Goal: Complete application form: Complete application form

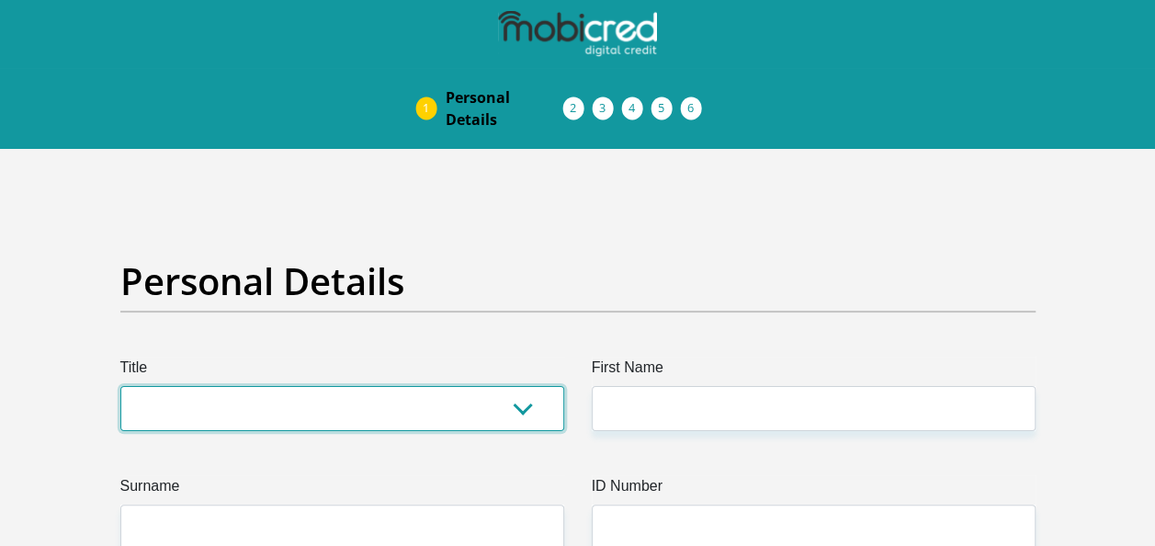
click at [508, 409] on select "Mr Ms Mrs Dr Other" at bounding box center [342, 408] width 444 height 45
select select "Ms"
click at [120, 386] on select "Mr Ms Mrs Dr Other" at bounding box center [342, 408] width 444 height 45
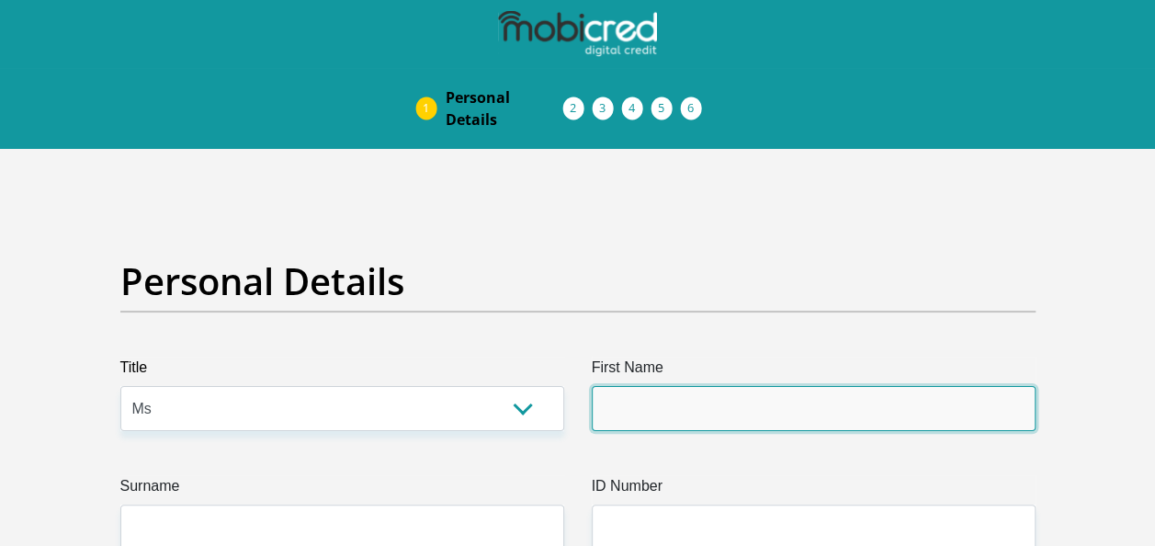
click at [649, 412] on input "First Name" at bounding box center [814, 408] width 444 height 45
type input "HlulaniPatience"
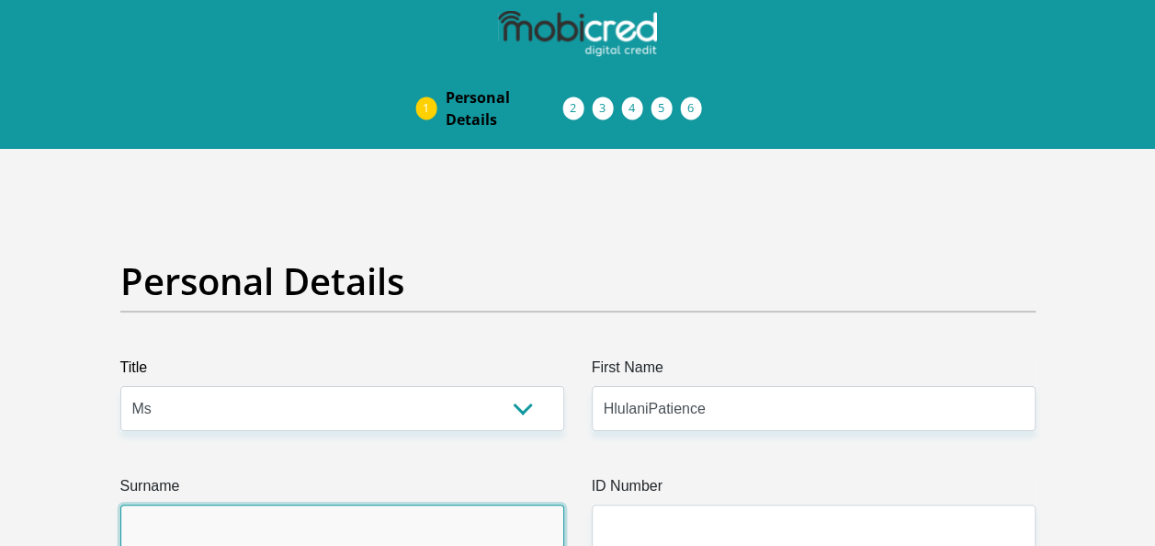
type input "Mashimbye"
select select "1"
type input "0725840614"
select select "ZAF"
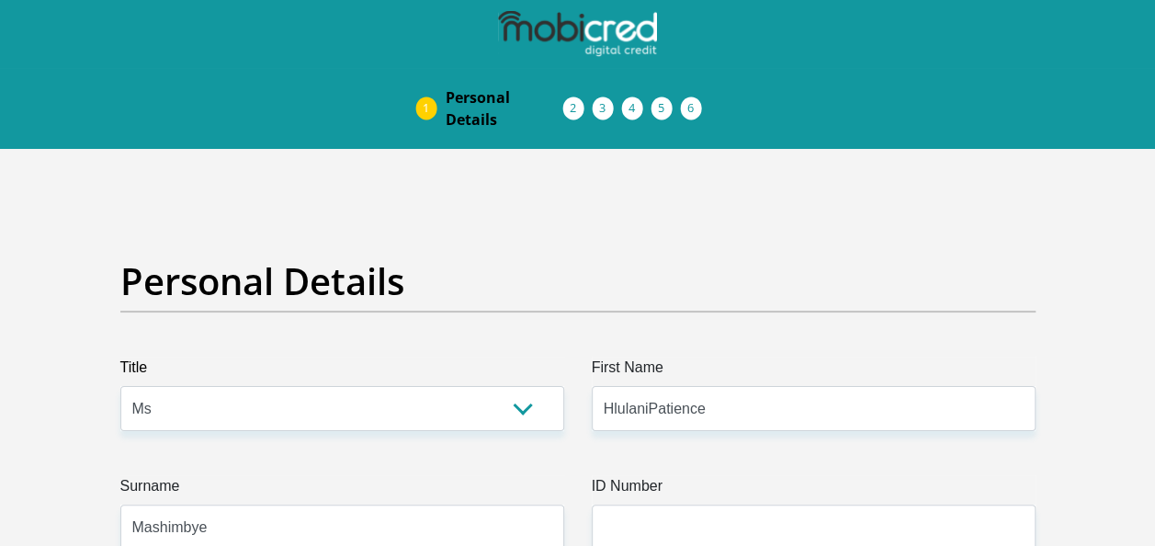
type input "112b high street"
type input "MAKHANDA"
type input "Grahamstown"
type input "6139"
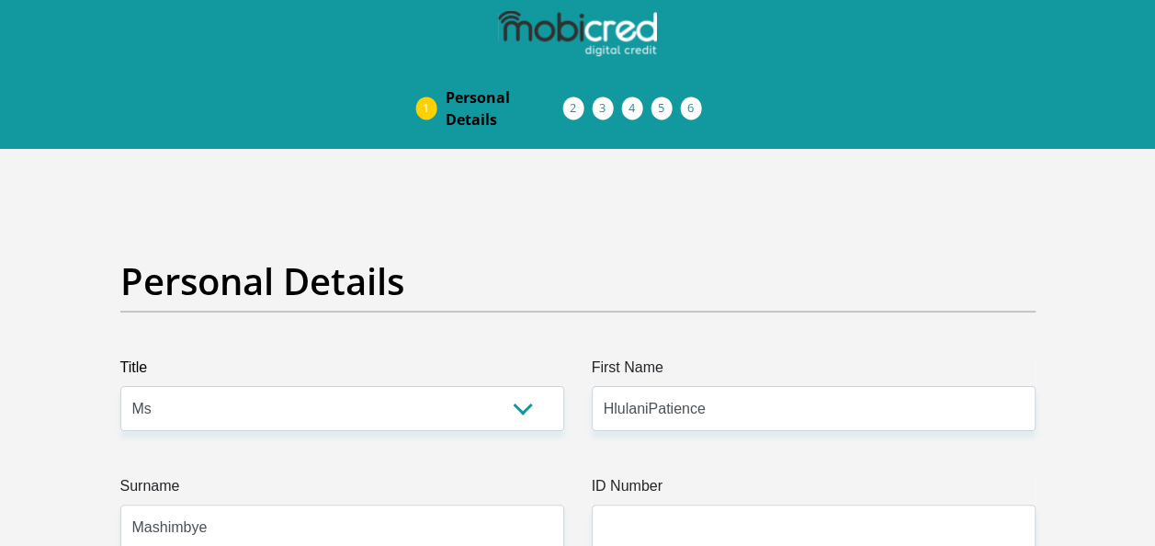
select select "Eastern Cape"
type input "mashimbyepatience@gmail.com"
type input "abc@#123KhanaMash"
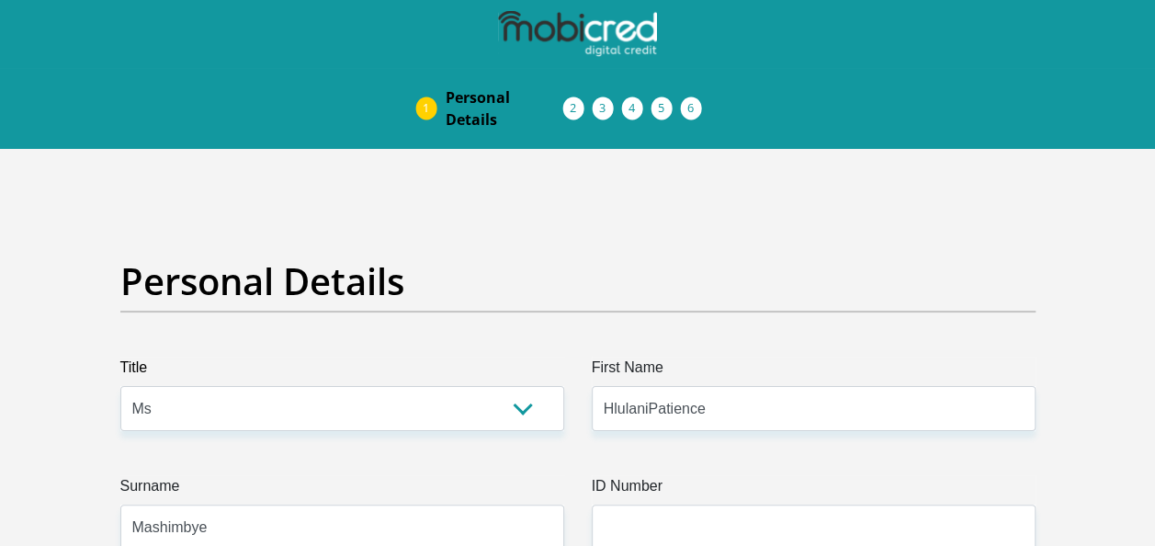
type input "17000"
type input "11000"
type input "3000"
type input "2000"
type input "200"
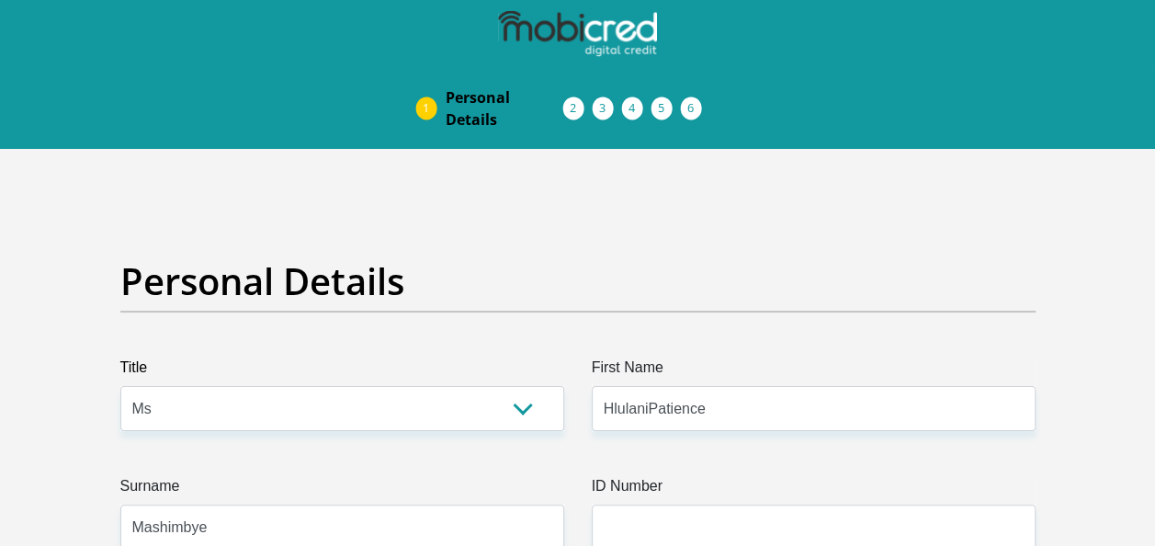
type input "1000"
type input "150"
type input "SouthAfricanlibraryfortheblind"
type input "0466227226"
type input "Hayley Eudene"
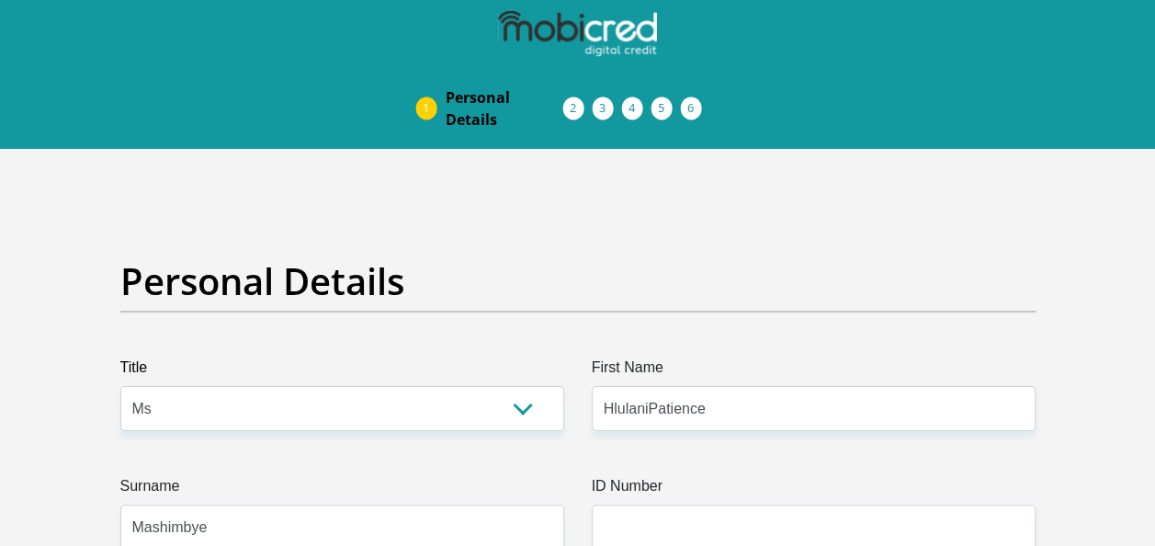
type input "Saal"
type input "1456523544"
type input "470010"
type input "CAPITEC BANK LIMITED"
type input "CAPITEC BANK CPC"
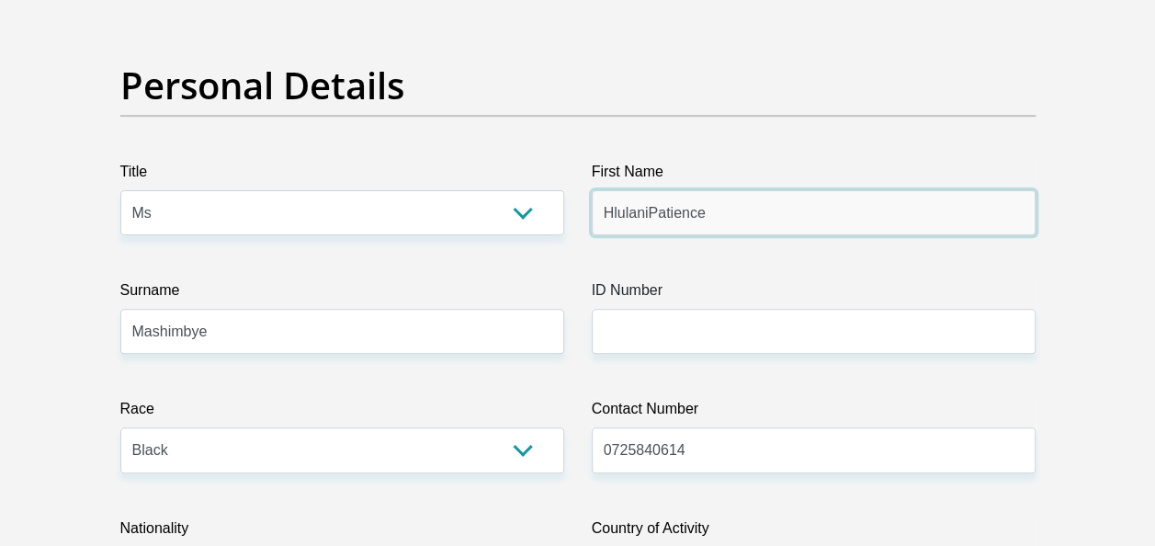
scroll to position [221, 0]
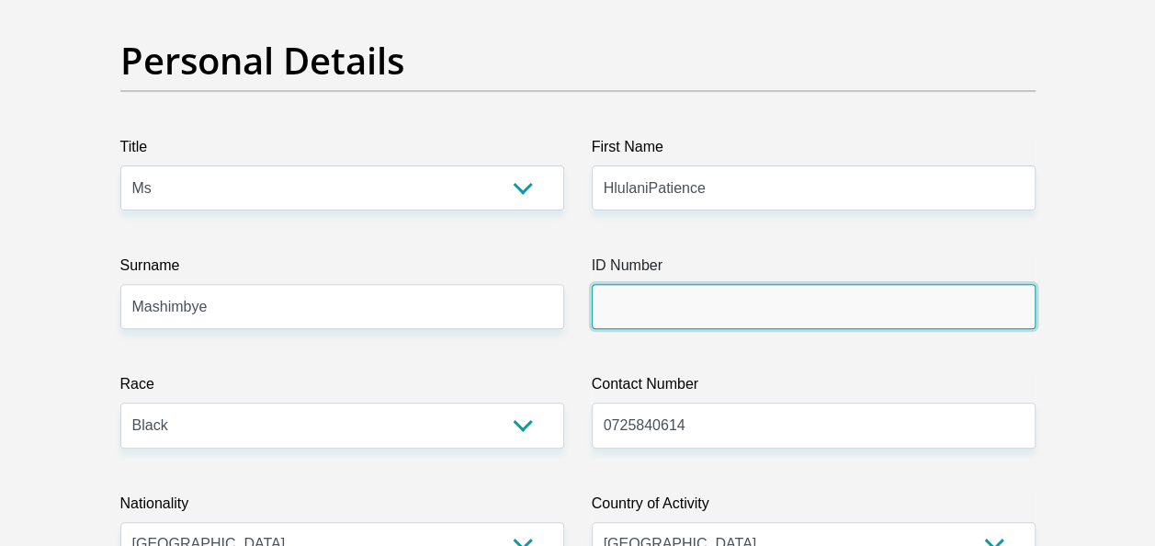
click at [687, 318] on input "ID Number" at bounding box center [814, 306] width 444 height 45
type input "9112140790084"
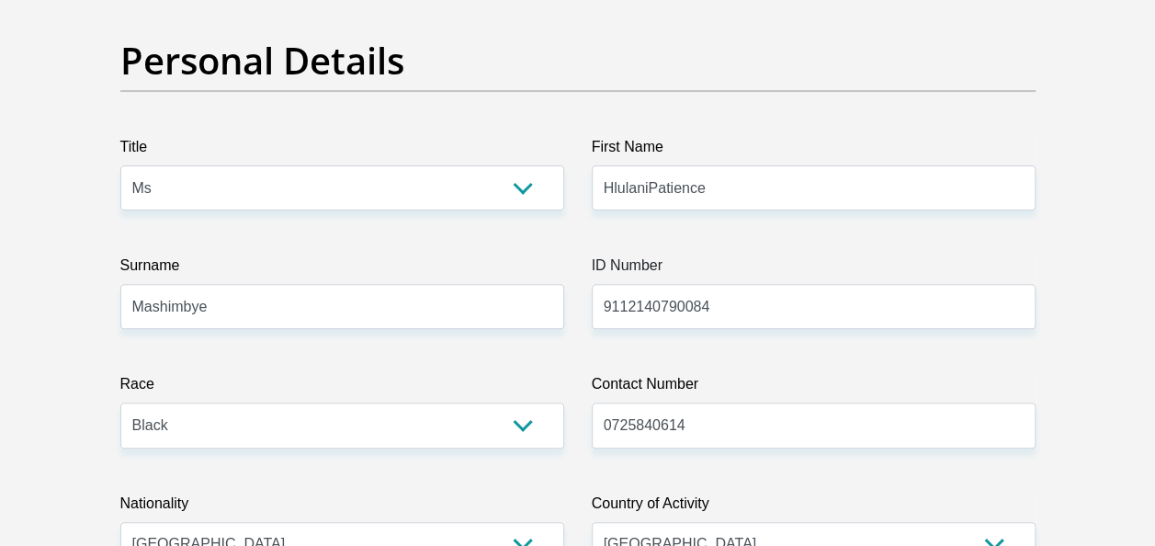
type input "1126139"
click at [648, 187] on input "HlulaniPatience" at bounding box center [814, 187] width 444 height 45
type input "HlulaniPatience"
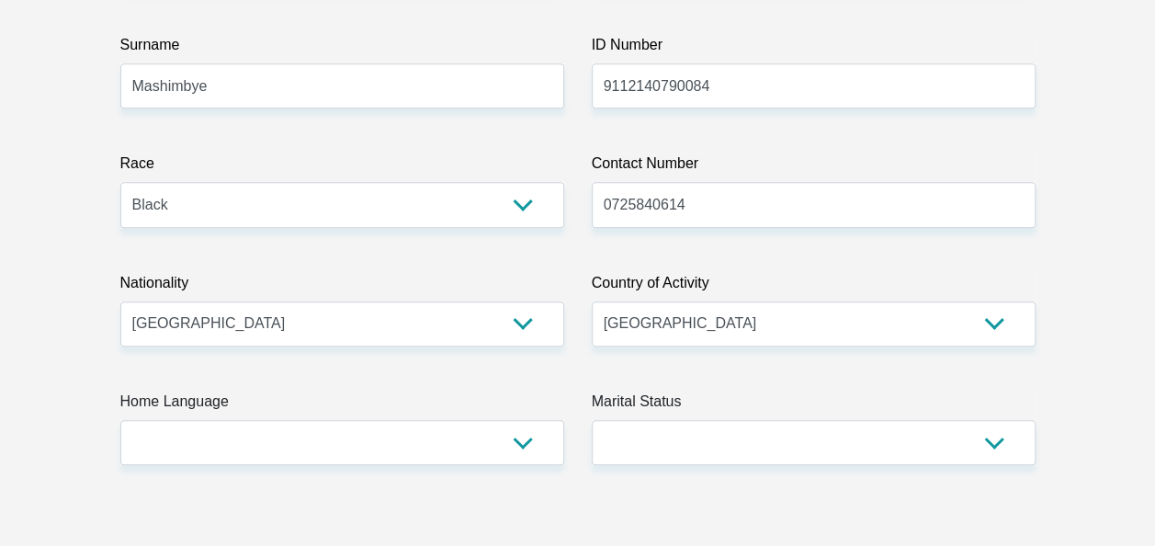
scroll to position [478, 0]
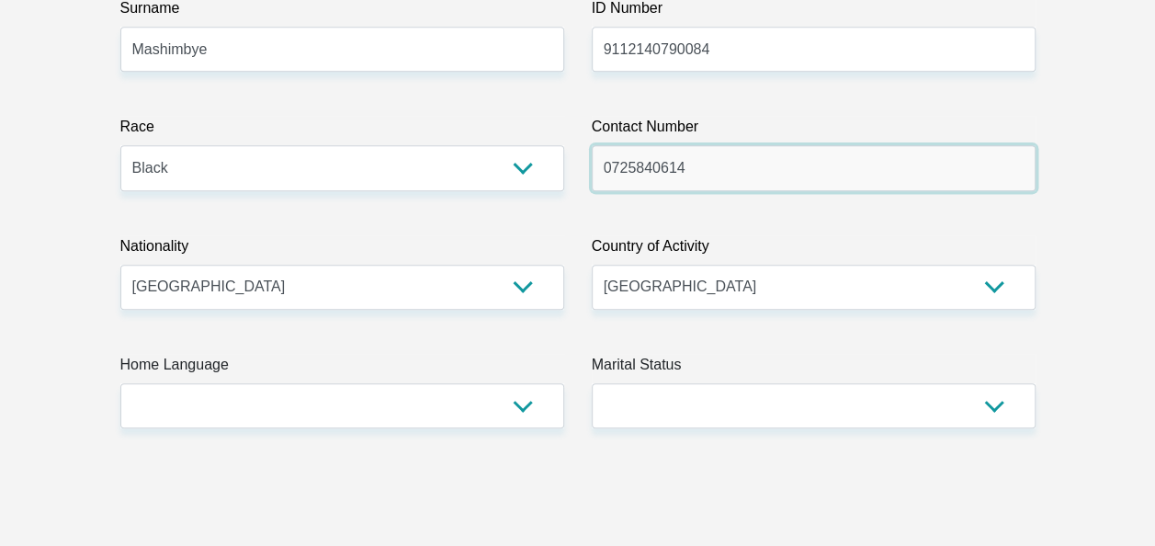
click at [690, 182] on input "0725840614" at bounding box center [814, 167] width 444 height 45
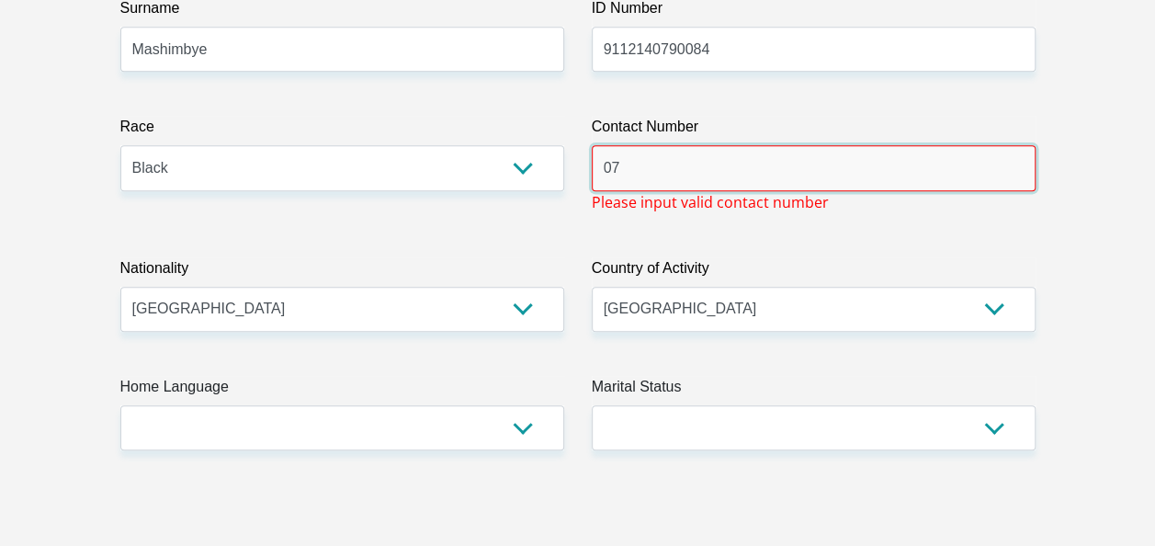
type input "0"
type input "0665832966"
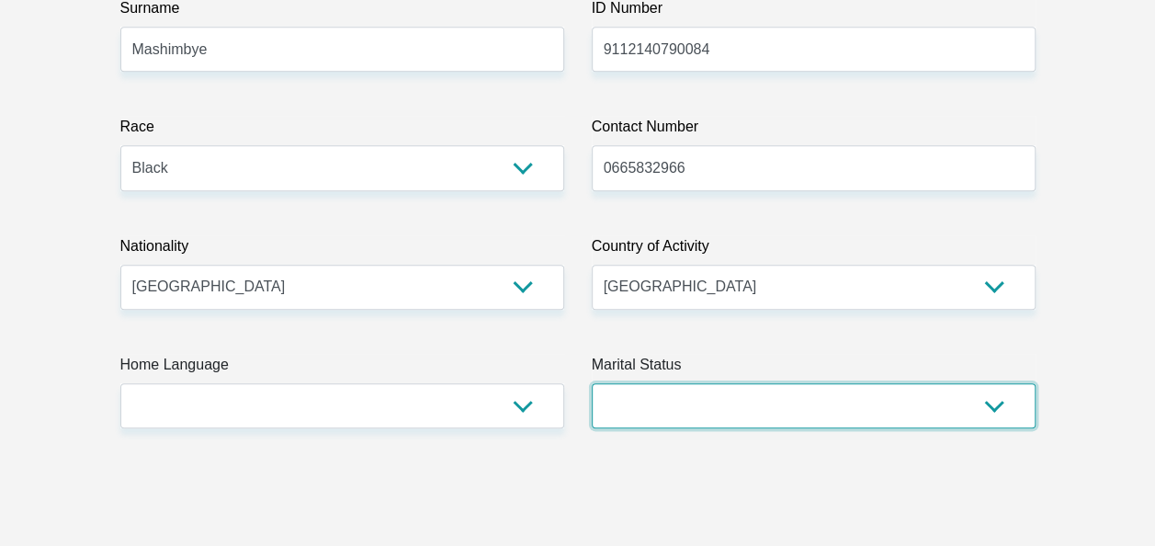
click at [992, 406] on select "Married ANC Single Divorced Widowed Married COP or Customary Law" at bounding box center [814, 405] width 444 height 45
select select "2"
click at [592, 383] on select "Married ANC Single Divorced Widowed Married COP or Customary Law" at bounding box center [814, 405] width 444 height 45
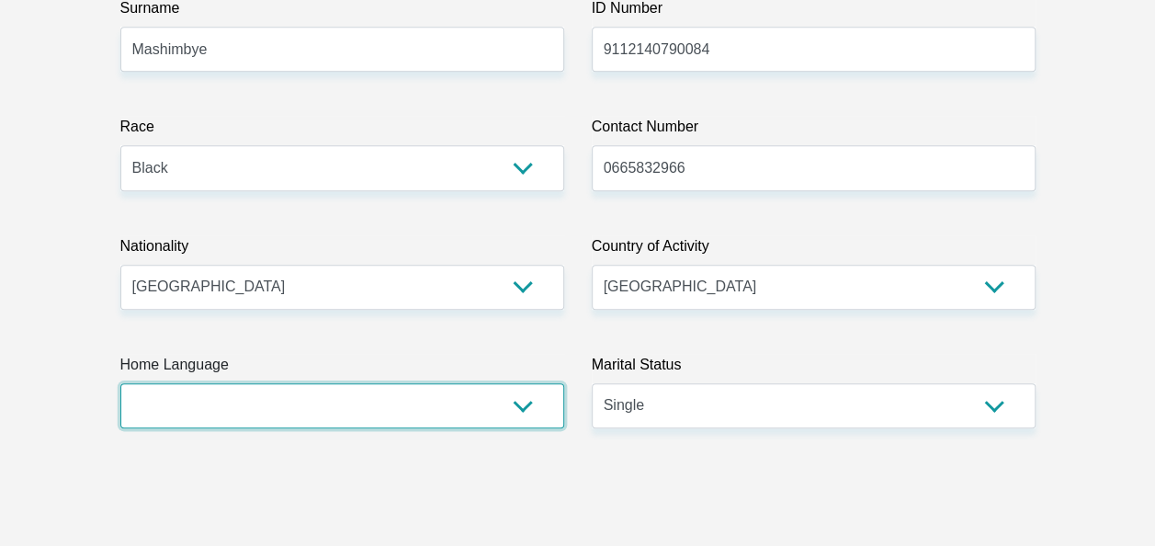
click at [513, 408] on select "Afrikaans English Sepedi South Ndebele Southern Sotho Swati Tsonga Tswana Venda…" at bounding box center [342, 405] width 444 height 45
select select "tso"
click at [120, 383] on select "Afrikaans English Sepedi South Ndebele Southern Sotho Swati Tsonga Tswana Venda…" at bounding box center [342, 405] width 444 height 45
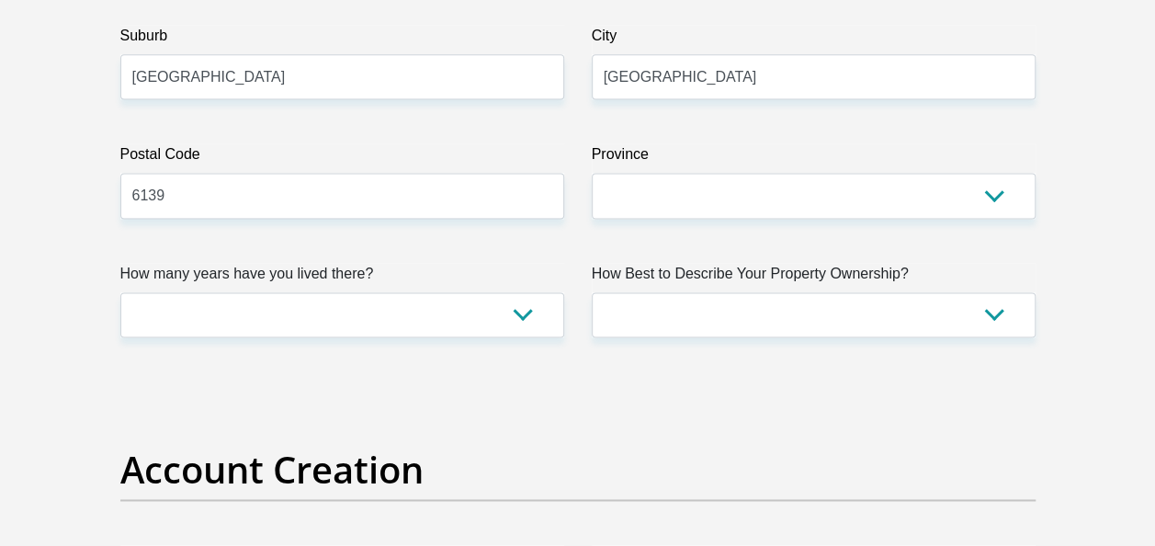
scroll to position [1225, 0]
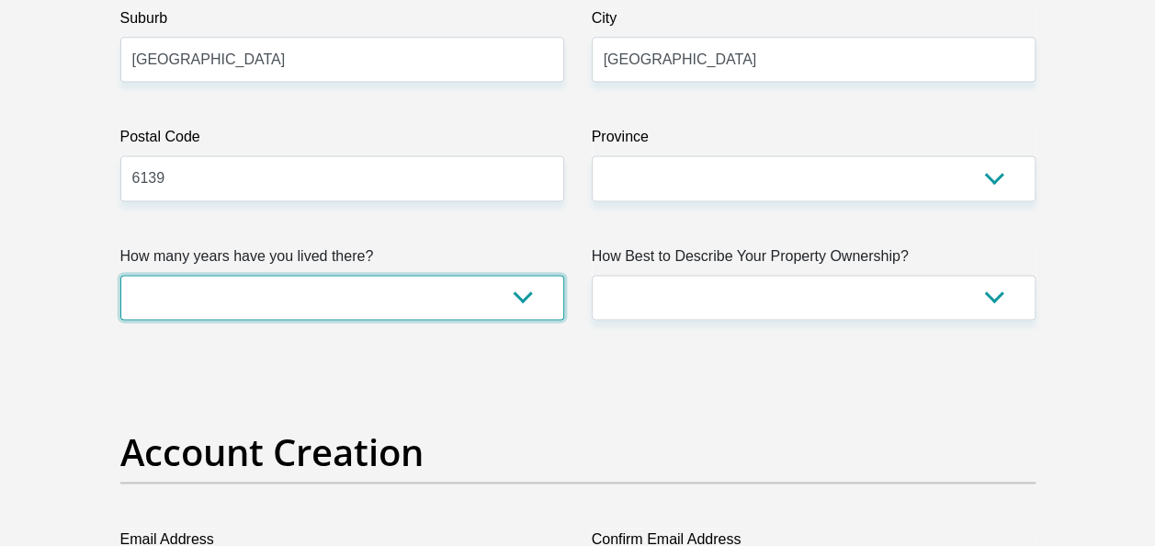
click at [522, 294] on select "less than 1 year 1-3 years 3-5 years 5+ years" at bounding box center [342, 297] width 444 height 45
select select "5"
click at [120, 275] on select "less than 1 year 1-3 years 3-5 years 5+ years" at bounding box center [342, 297] width 444 height 45
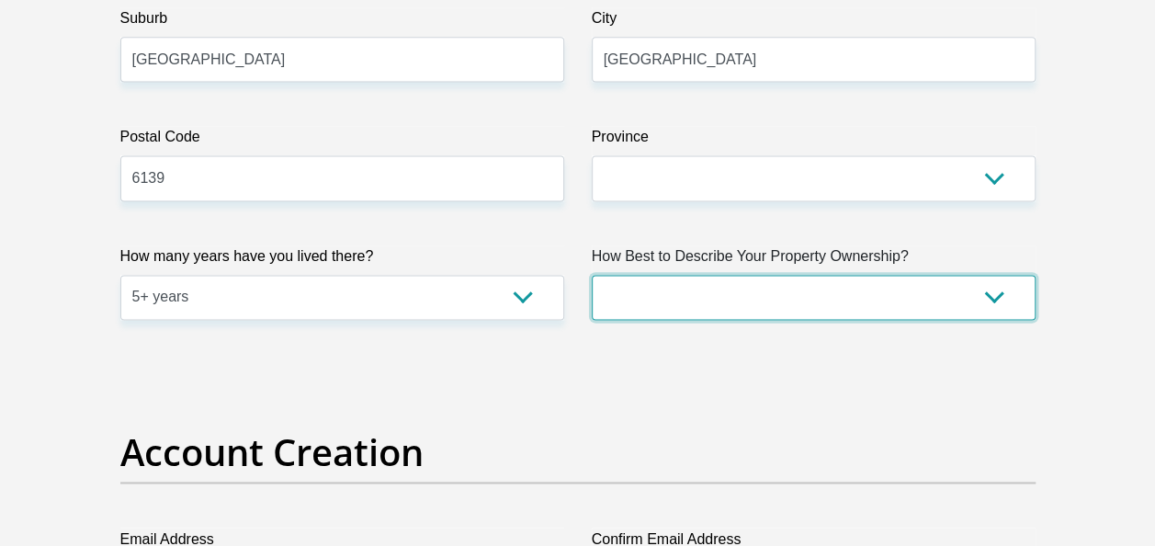
click at [996, 295] on select "Owned Rented Family Owned Company Dwelling" at bounding box center [814, 297] width 444 height 45
select select "Rented"
click at [592, 275] on select "Owned Rented Family Owned Company Dwelling" at bounding box center [814, 297] width 444 height 45
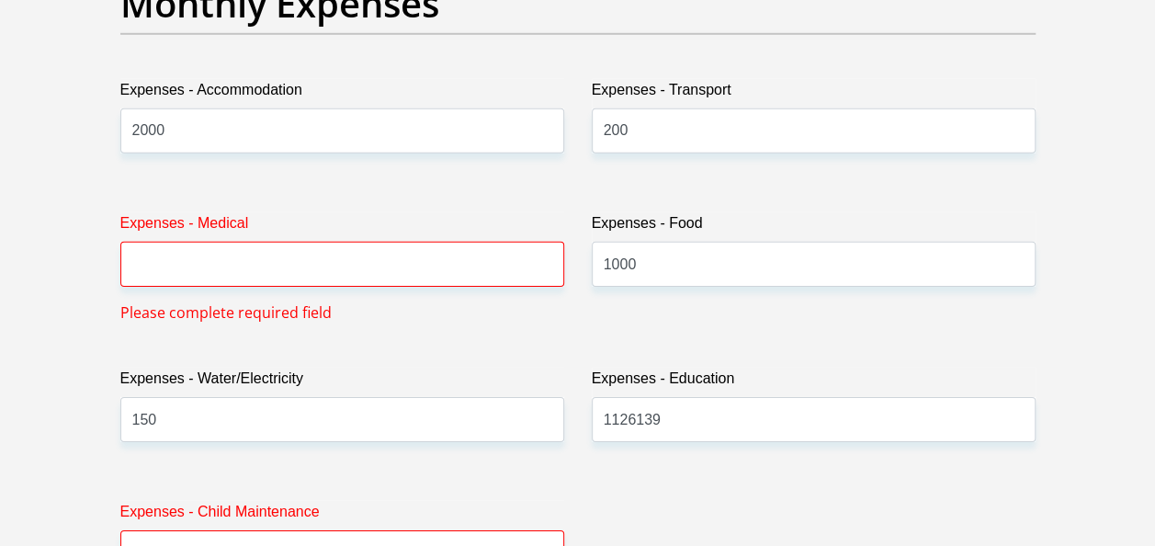
scroll to position [2769, 0]
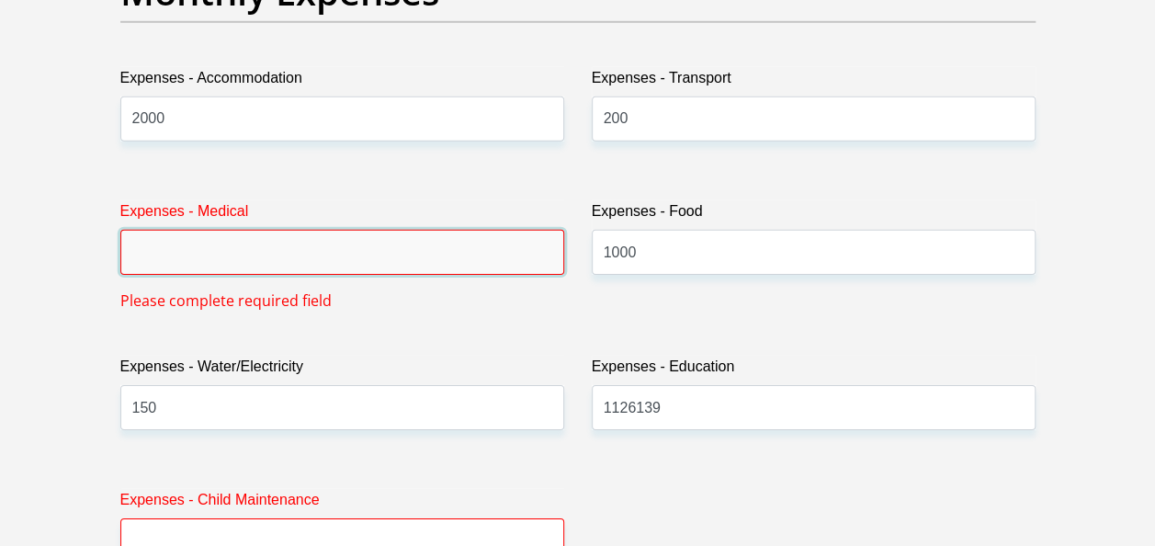
click at [195, 250] on input "Expenses - Medical" at bounding box center [342, 252] width 444 height 45
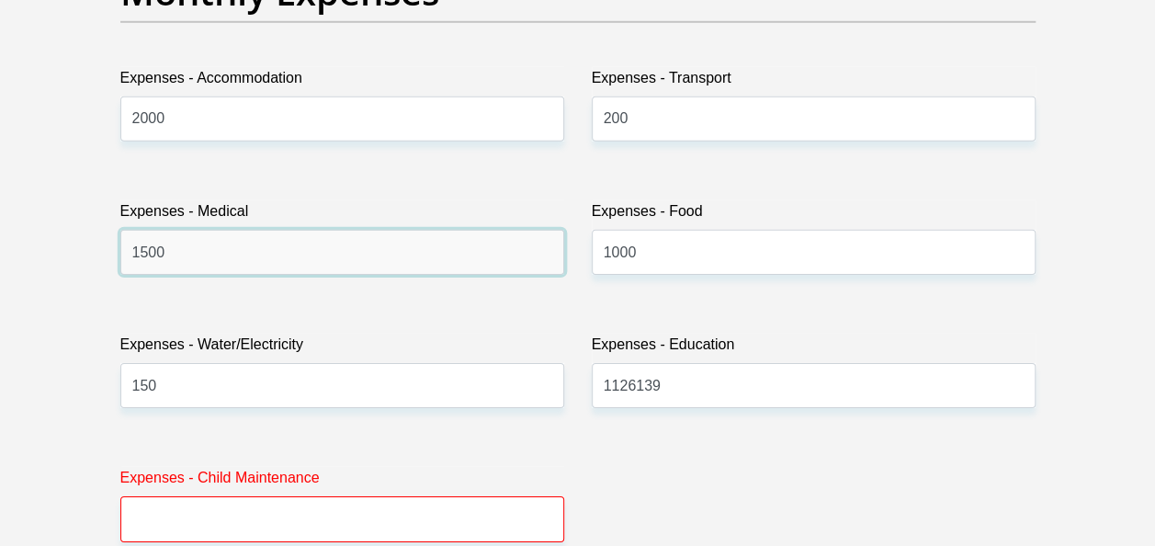
type input "1500"
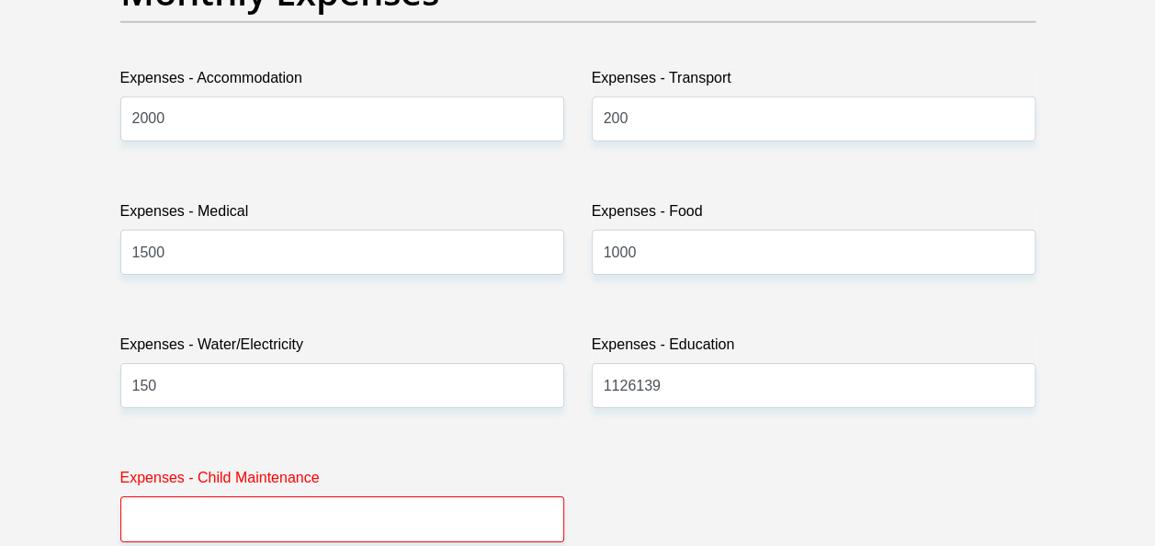
click at [456, 334] on label "Expenses - Water/Electricity" at bounding box center [342, 348] width 444 height 29
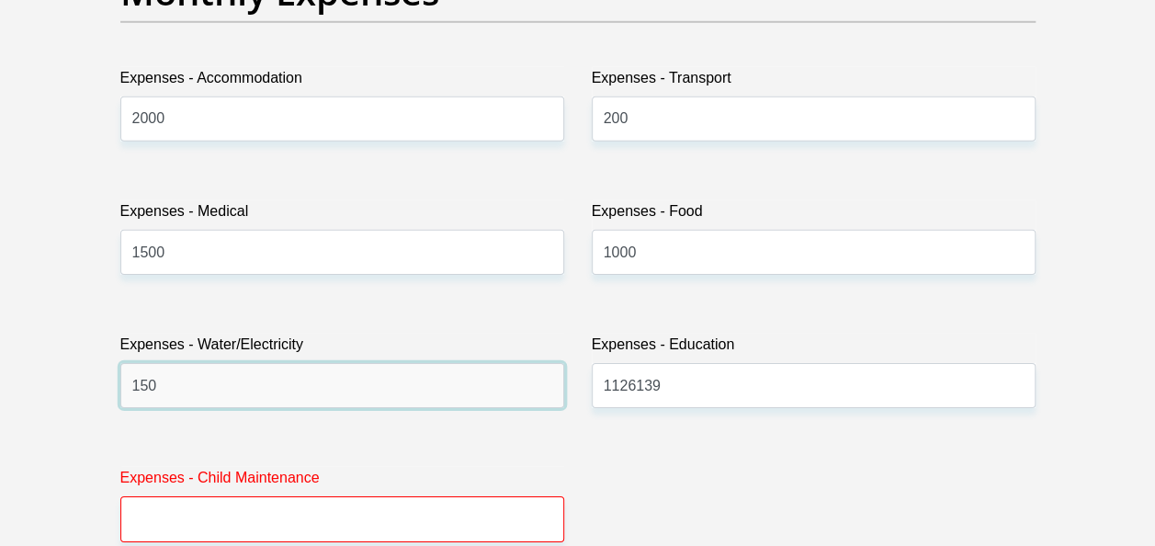
click at [456, 363] on input "150" at bounding box center [342, 385] width 444 height 45
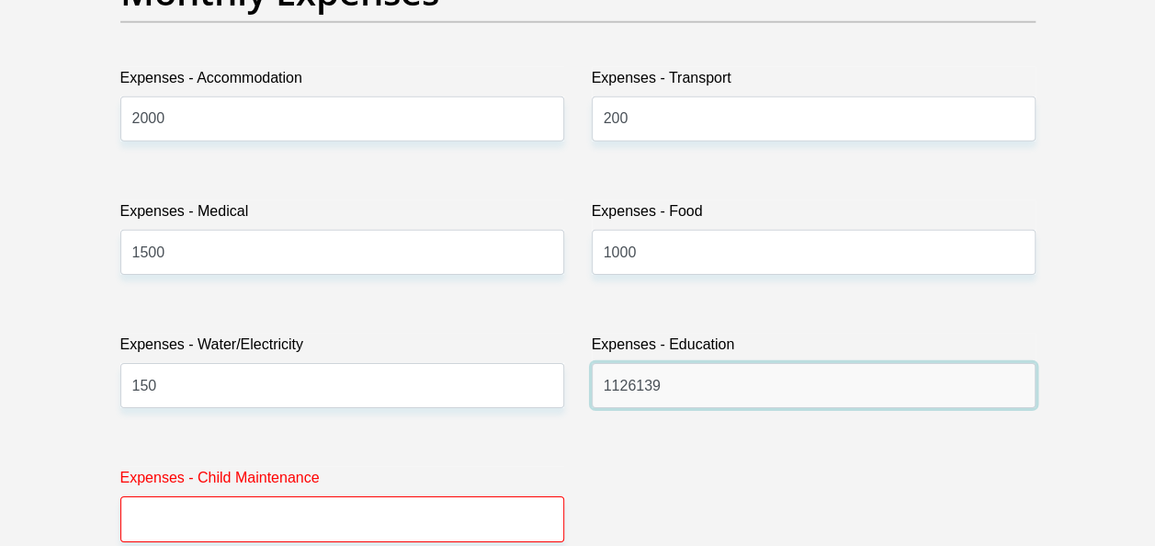
click at [669, 382] on input "1126139" at bounding box center [814, 385] width 444 height 45
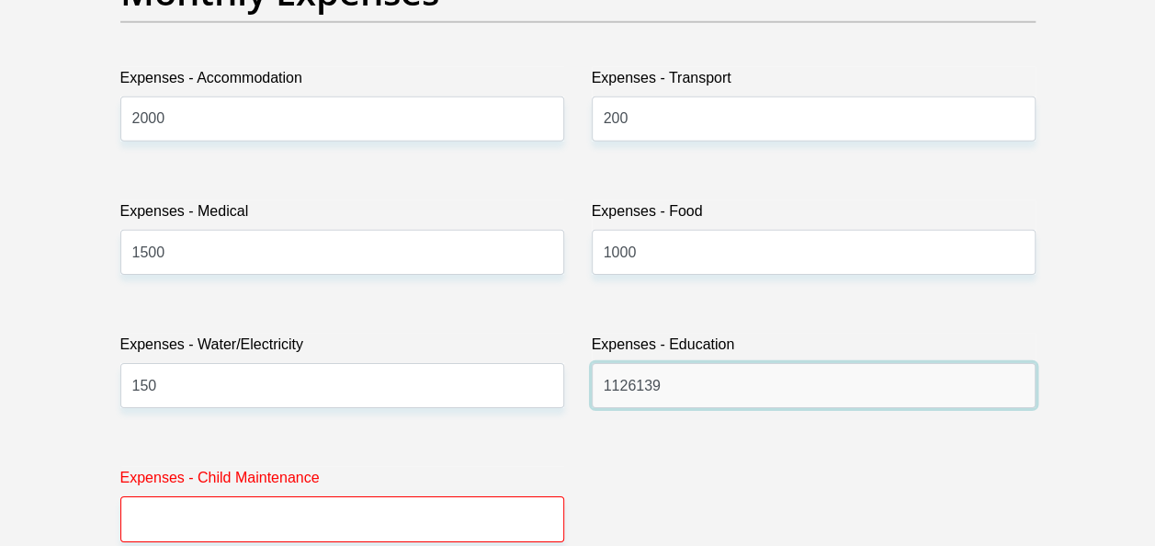
click at [663, 382] on input "1126139" at bounding box center [814, 385] width 444 height 45
type input "1000"
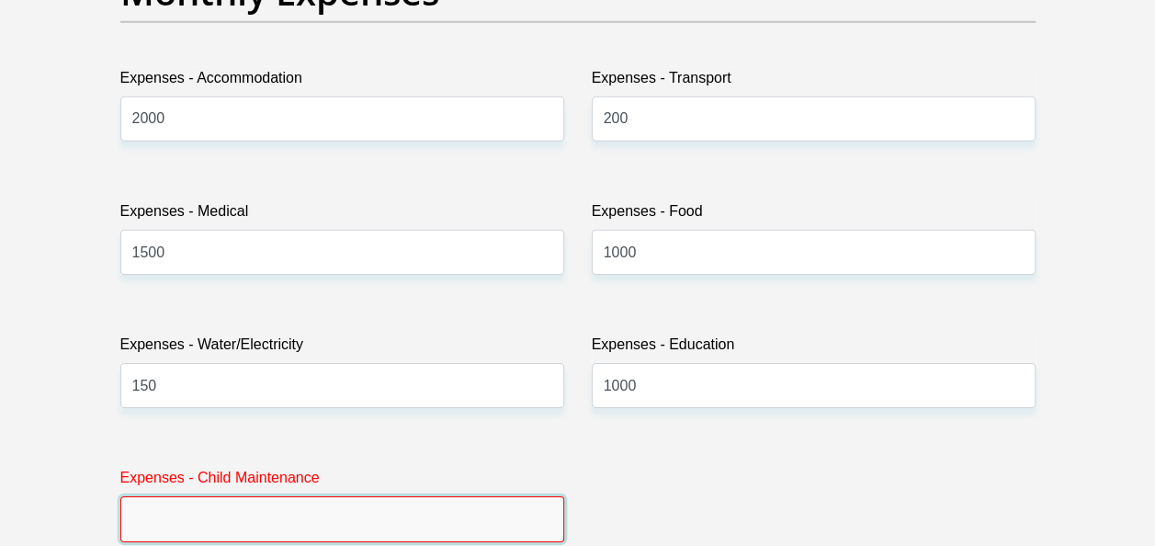
click at [426, 514] on input "Expenses - Child Maintenance" at bounding box center [342, 518] width 444 height 45
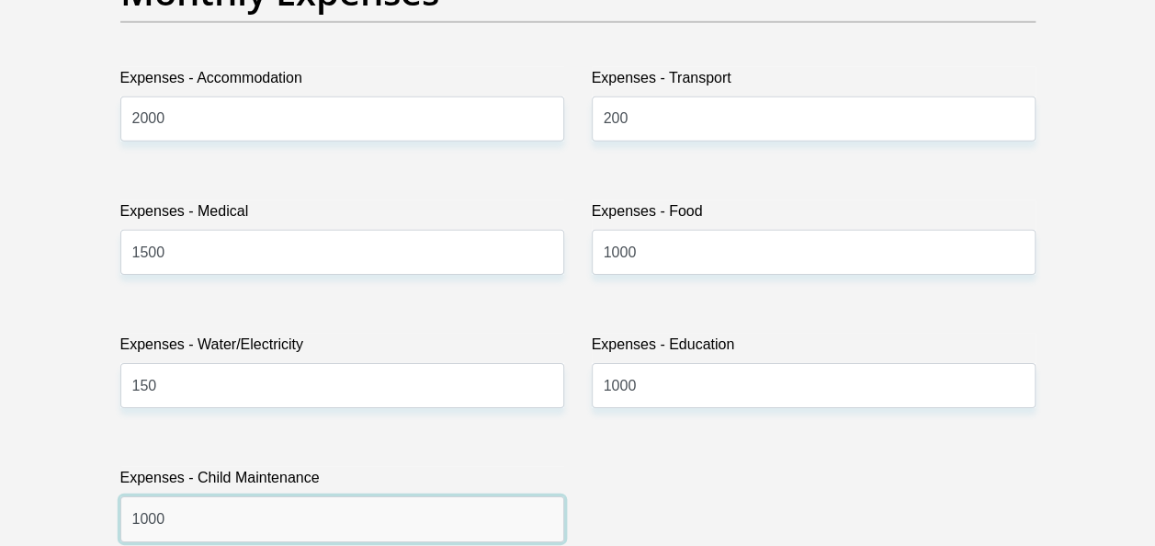
type input "1000"
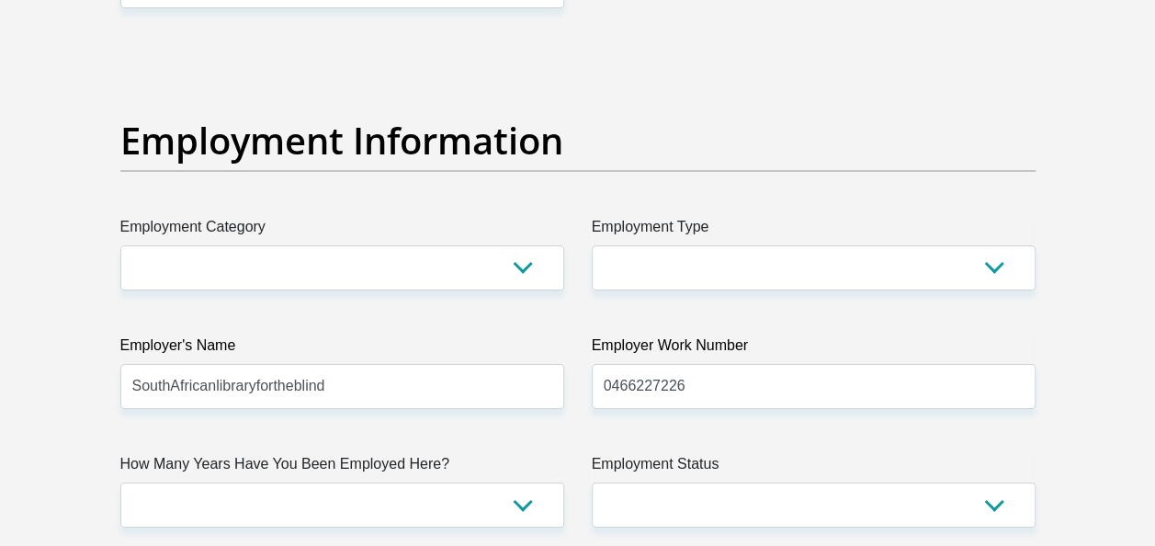
scroll to position [3320, 0]
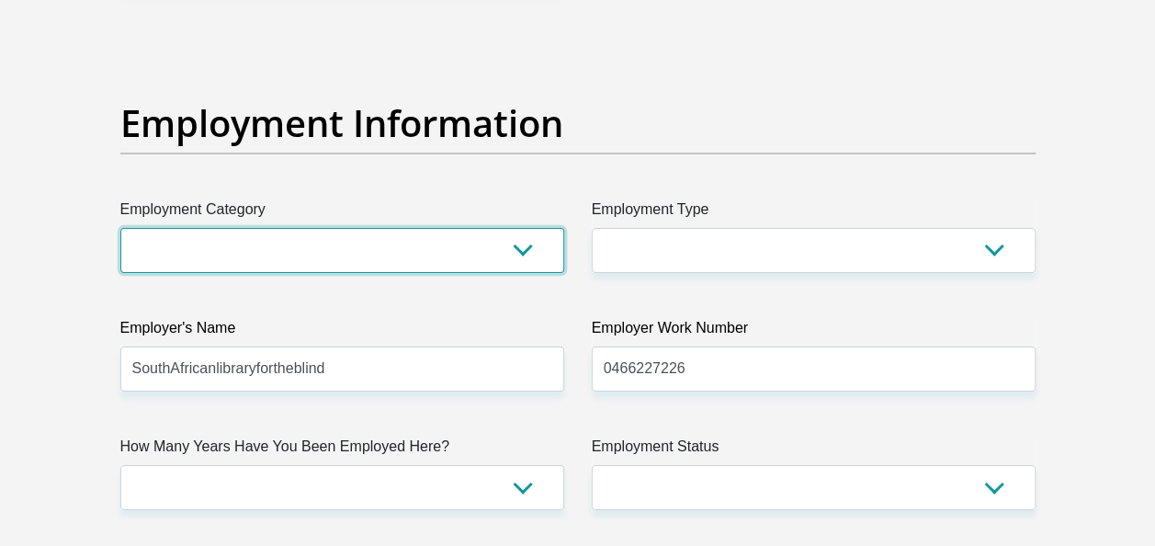
click at [520, 244] on select "AGRICULTURE ALCOHOL & TOBACCO CONSTRUCTION MATERIALS METALLURGY EQUIPMENT FOR R…" at bounding box center [342, 250] width 444 height 45
click at [522, 248] on select "AGRICULTURE ALCOHOL & TOBACCO CONSTRUCTION MATERIALS METALLURGY EQUIPMENT FOR R…" at bounding box center [342, 250] width 444 height 45
select select "2"
click at [120, 228] on select "AGRICULTURE ALCOHOL & TOBACCO CONSTRUCTION MATERIALS METALLURGY EQUIPMENT FOR R…" at bounding box center [342, 250] width 444 height 45
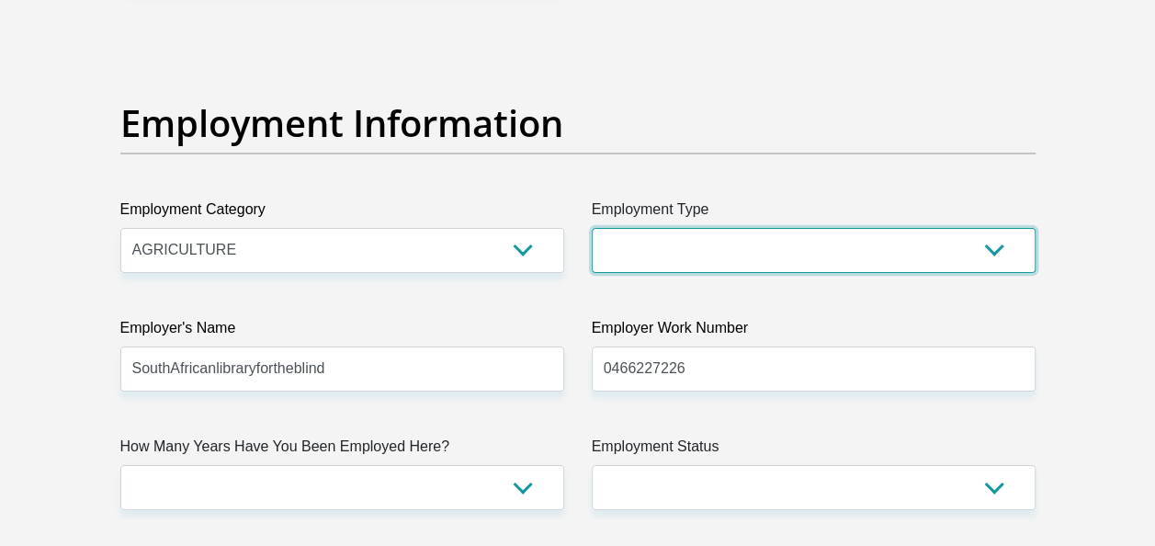
click at [987, 255] on select "College/Lecturer Craft Seller Creative Driver Executive Farmer Forces - Non Com…" at bounding box center [814, 250] width 444 height 45
select select "Office Staff/Clerk"
click at [592, 228] on select "College/Lecturer Craft Seller Creative Driver Executive Farmer Forces - Non Com…" at bounding box center [814, 250] width 444 height 45
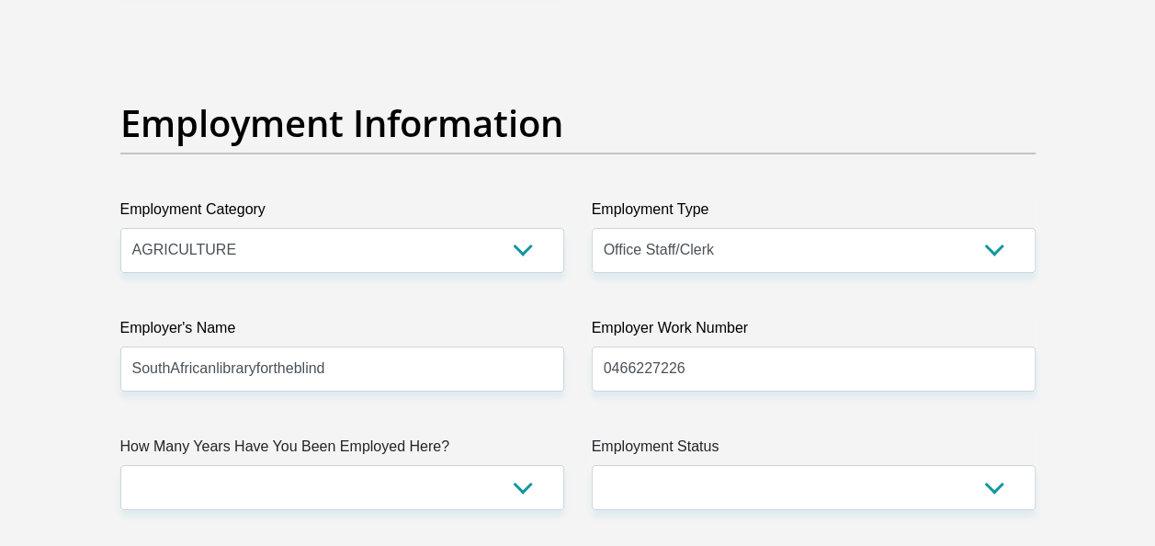
click at [1008, 295] on div "Title Mr Ms Mrs Dr Other First Name HlulaniPatience Surname Mashimbye ID Number…" at bounding box center [578, 26] width 943 height 5979
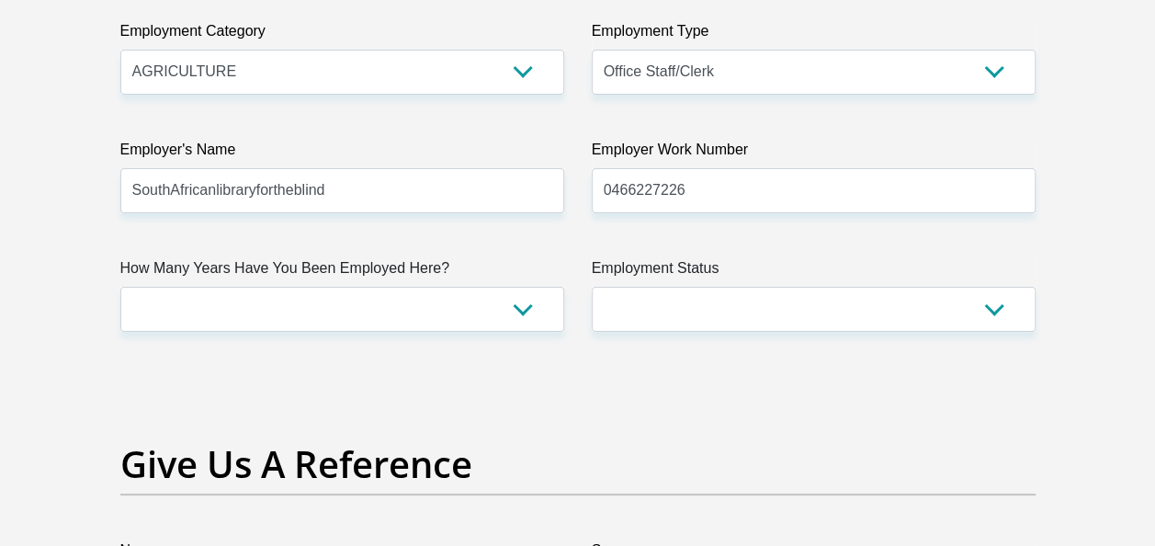
scroll to position [3504, 0]
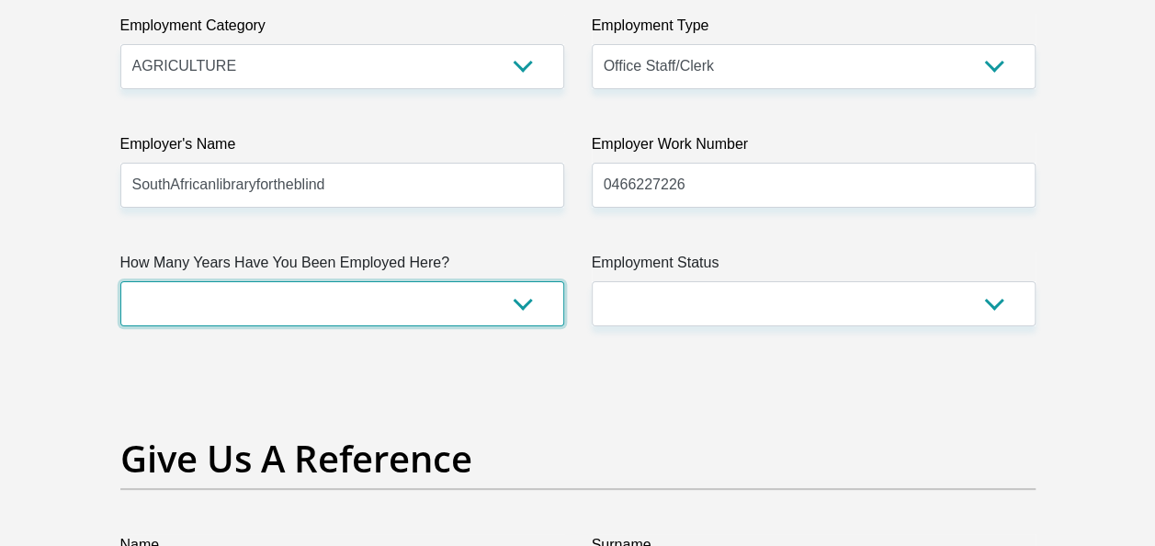
click at [513, 296] on select "less than 1 year 1-3 years 3-5 years 5+ years" at bounding box center [342, 303] width 444 height 45
select select "60"
click at [120, 281] on select "less than 1 year 1-3 years 3-5 years 5+ years" at bounding box center [342, 303] width 444 height 45
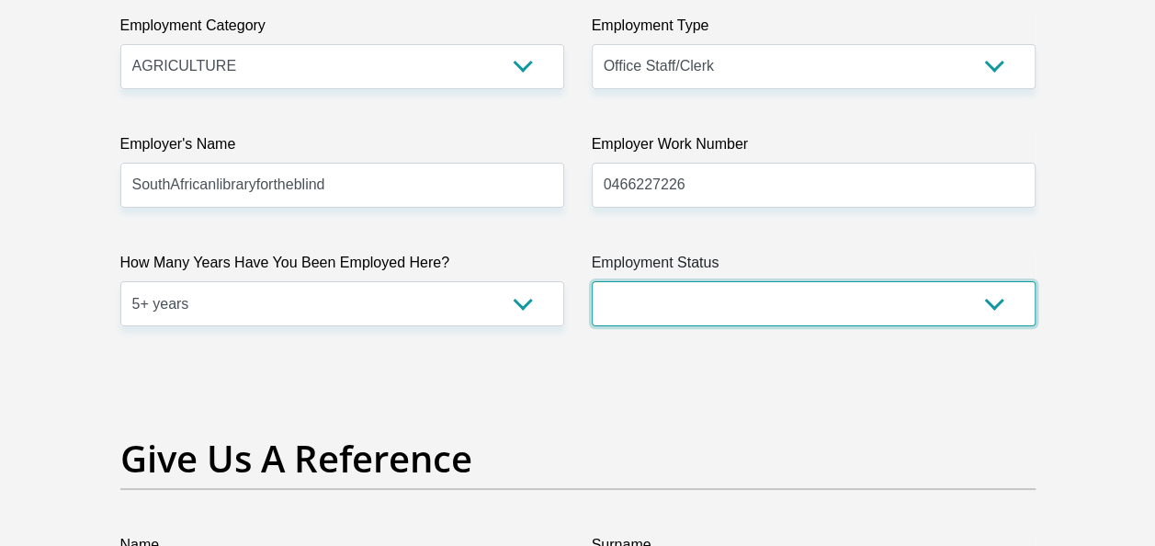
click at [988, 299] on select "Permanent/Full-time Part-time/Casual Contract Worker Self-Employed Housewife Re…" at bounding box center [814, 303] width 444 height 45
select select "1"
click at [592, 281] on select "Permanent/Full-time Part-time/Casual Contract Worker Self-Employed Housewife Re…" at bounding box center [814, 303] width 444 height 45
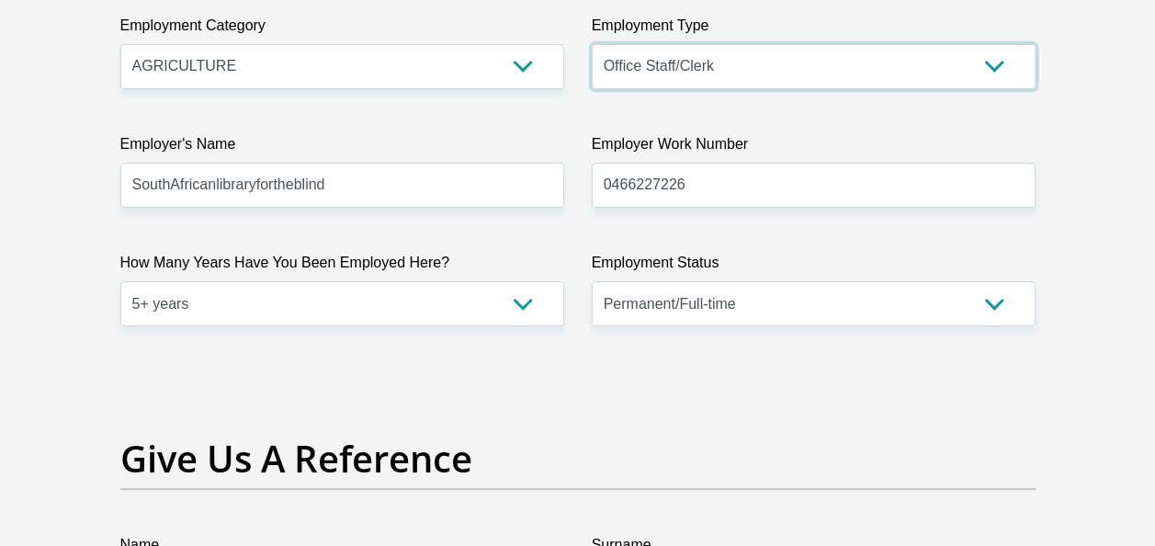
click at [991, 63] on select "College/Lecturer Craft Seller Creative Driver Executive Farmer Forces - Non Com…" at bounding box center [814, 66] width 444 height 45
select select "Executive"
click at [592, 44] on select "College/Lecturer Craft Seller Creative Driver Executive Farmer Forces - Non Com…" at bounding box center [814, 66] width 444 height 45
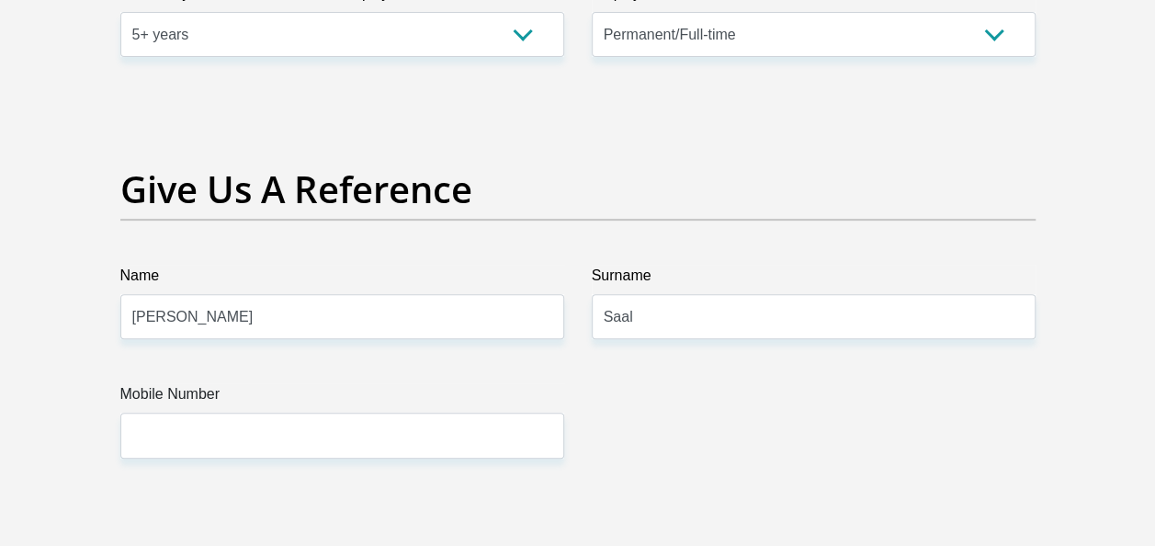
scroll to position [3810, 0]
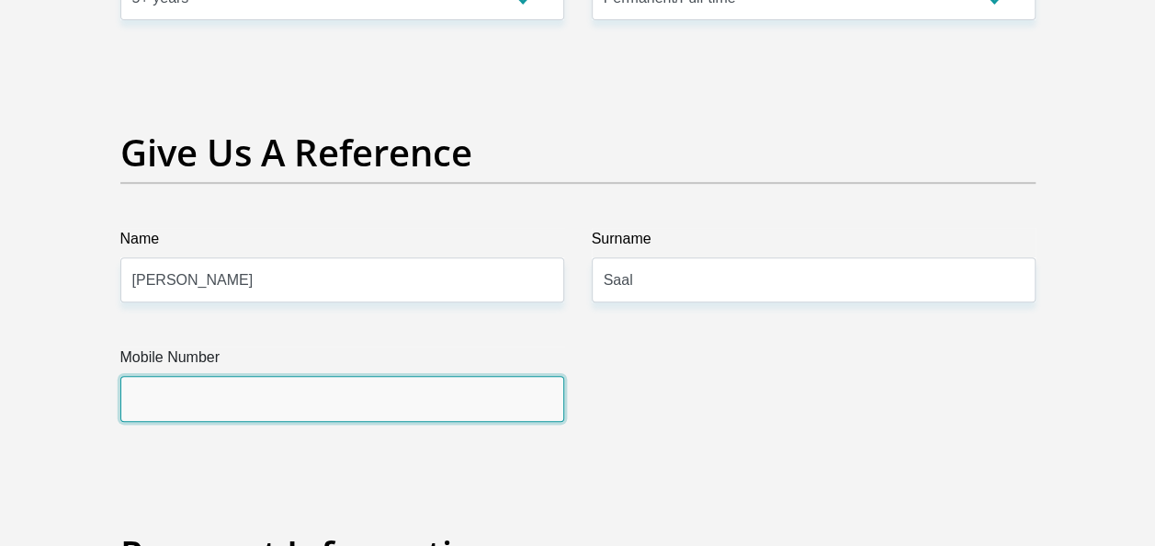
click at [238, 392] on input "Mobile Number" at bounding box center [342, 398] width 444 height 45
type input "0787345283"
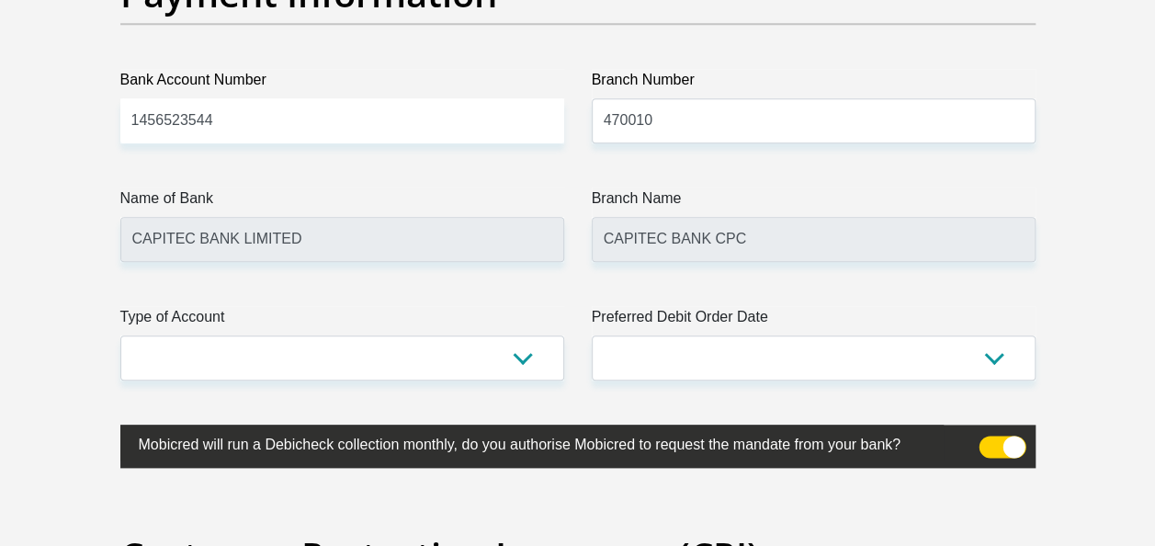
scroll to position [4398, 0]
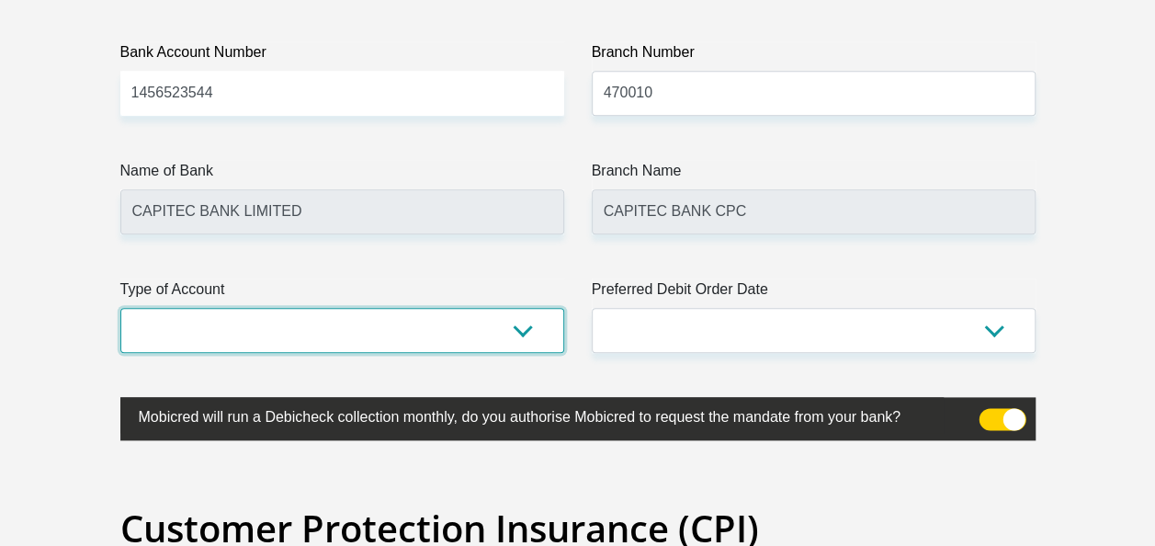
click at [517, 327] on select "Cheque Savings" at bounding box center [342, 330] width 444 height 45
select select "SAV"
click at [120, 308] on select "Cheque Savings" at bounding box center [342, 330] width 444 height 45
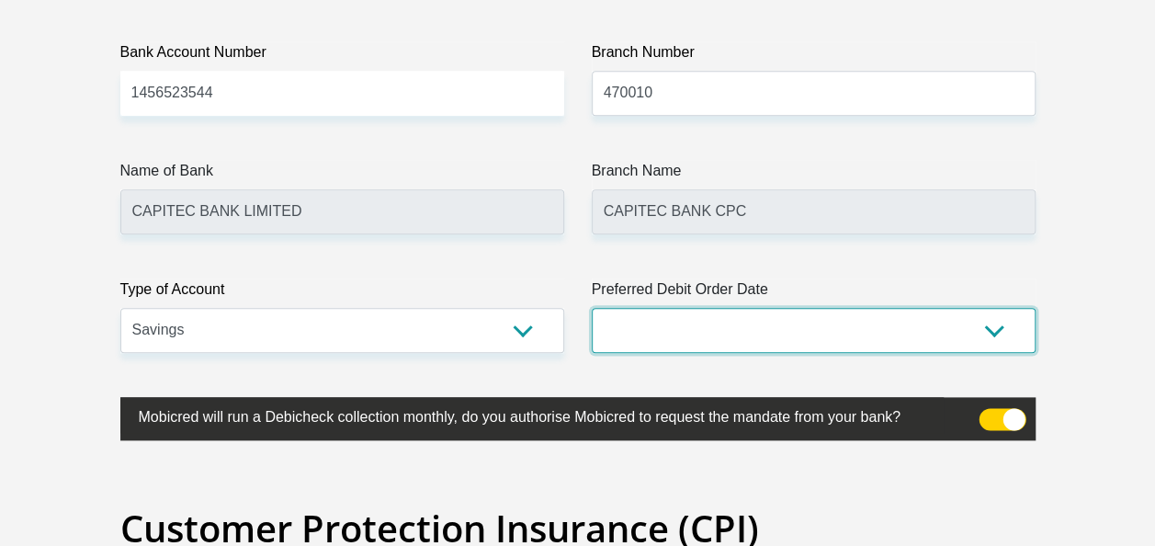
click at [986, 323] on select "1st 2nd 3rd 4th 5th 7th 18th 19th 20th 21st 22nd 23rd 24th 25th 26th 27th 28th …" at bounding box center [814, 330] width 444 height 45
select select "25"
click at [592, 308] on select "1st 2nd 3rd 4th 5th 7th 18th 19th 20th 21st 22nd 23rd 24th 25th 26th 27th 28th …" at bounding box center [814, 330] width 444 height 45
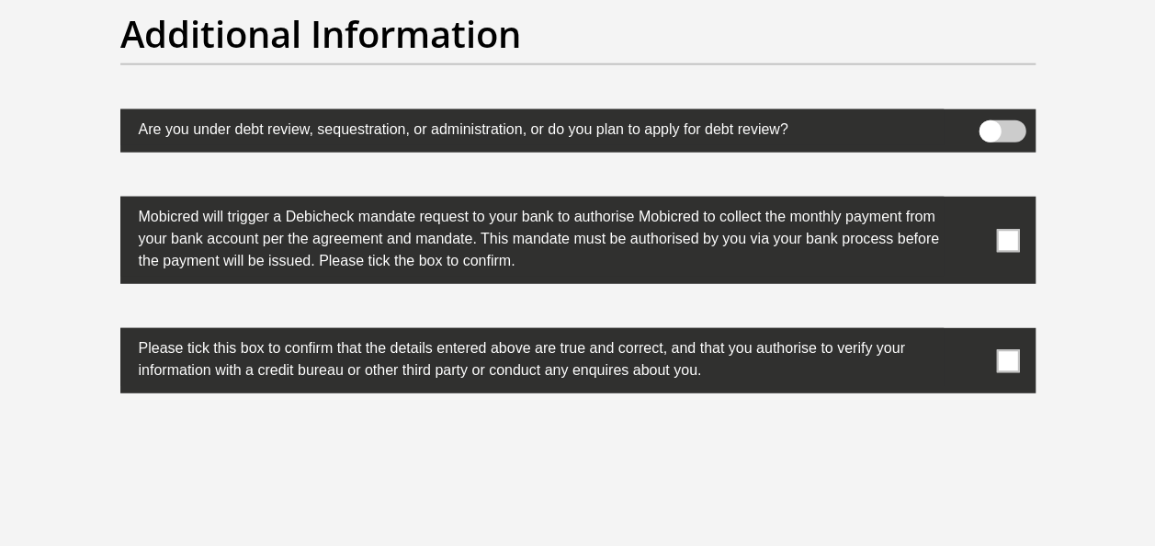
scroll to position [5844, 0]
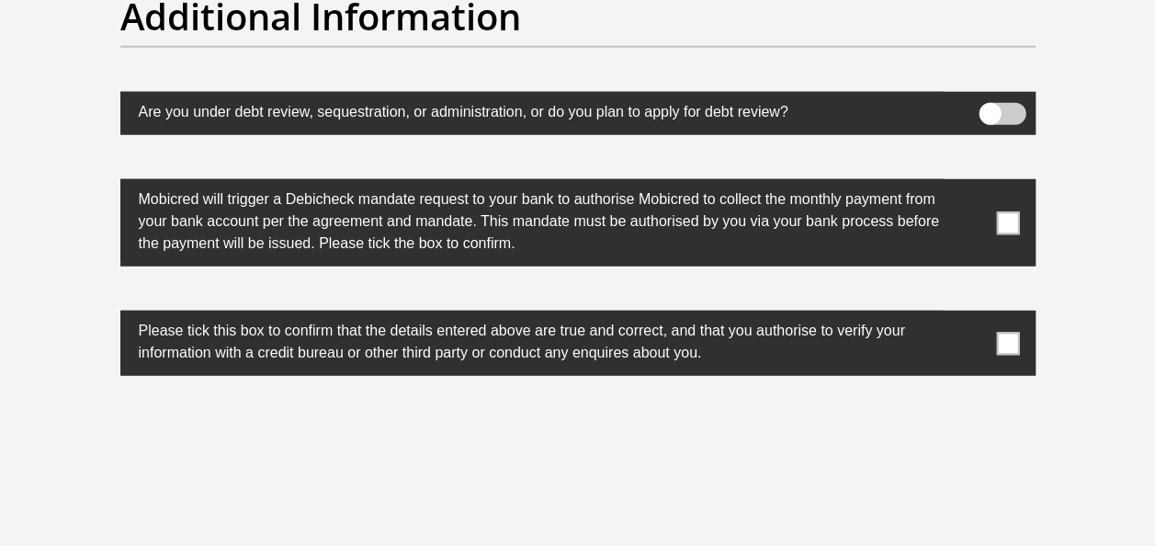
click at [1002, 218] on span at bounding box center [1007, 222] width 23 height 23
click at [971, 184] on input "checkbox" at bounding box center [971, 184] width 0 height 0
click at [1000, 335] on span at bounding box center [1007, 343] width 23 height 23
click at [971, 315] on input "checkbox" at bounding box center [971, 315] width 0 height 0
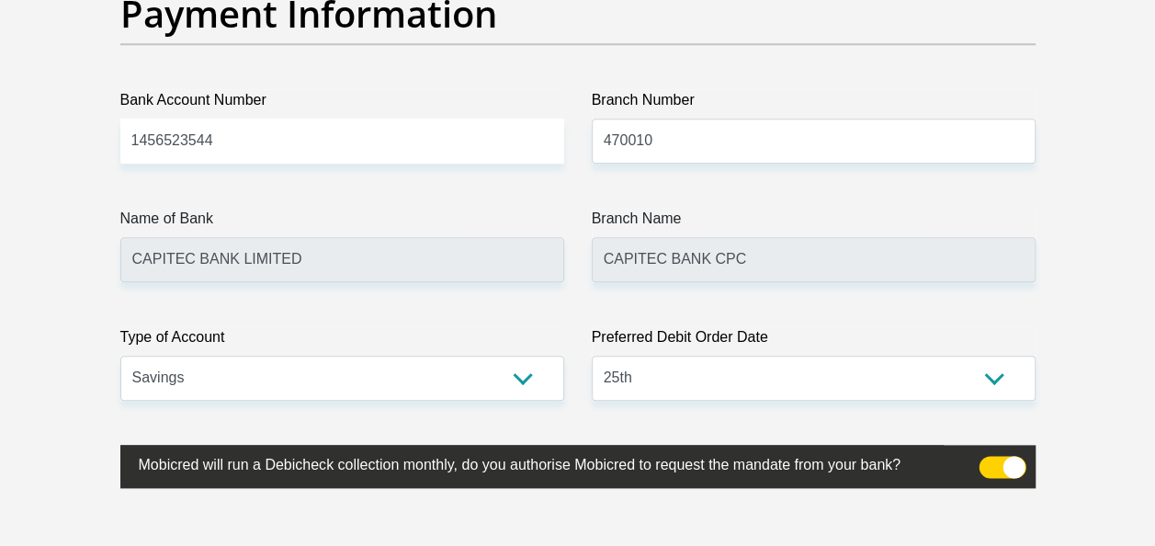
scroll to position [4313, 0]
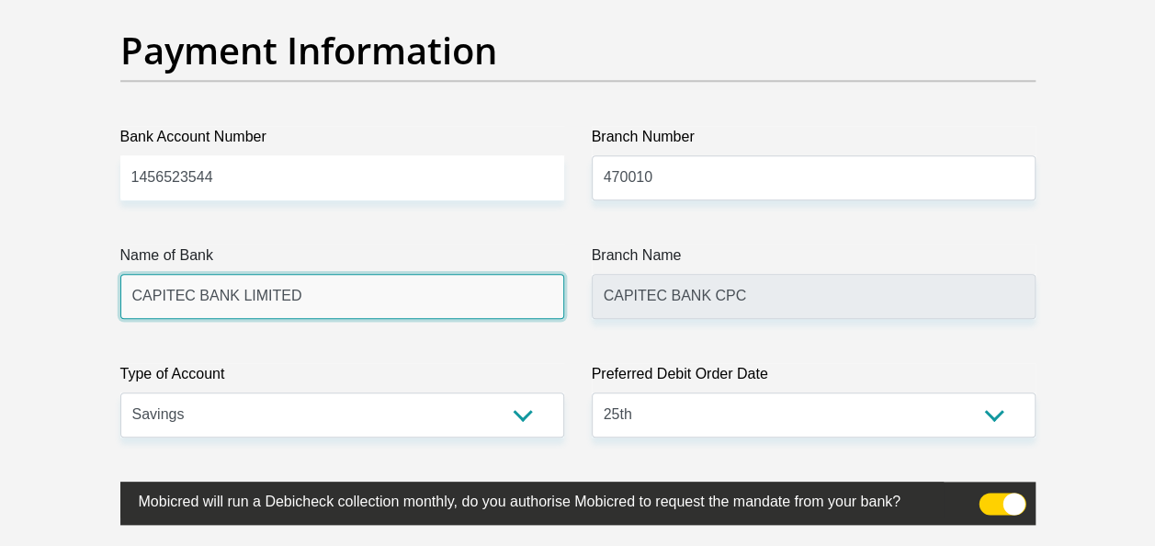
click at [418, 277] on input "CAPITEC BANK LIMITED" at bounding box center [342, 296] width 444 height 45
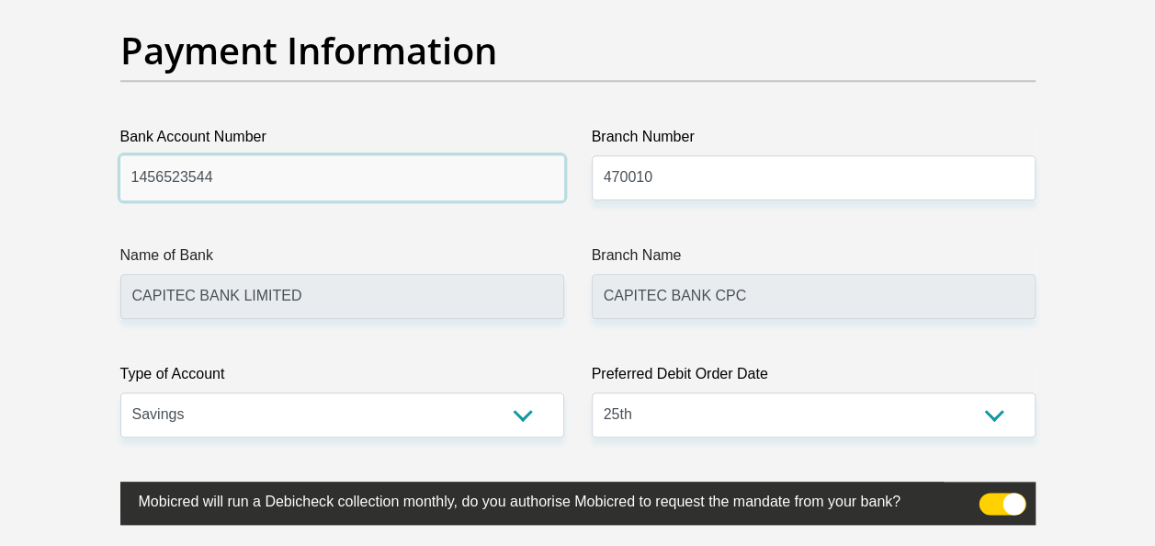
click at [353, 192] on input "1456523544" at bounding box center [342, 177] width 444 height 45
type input "1"
type input "63163665236"
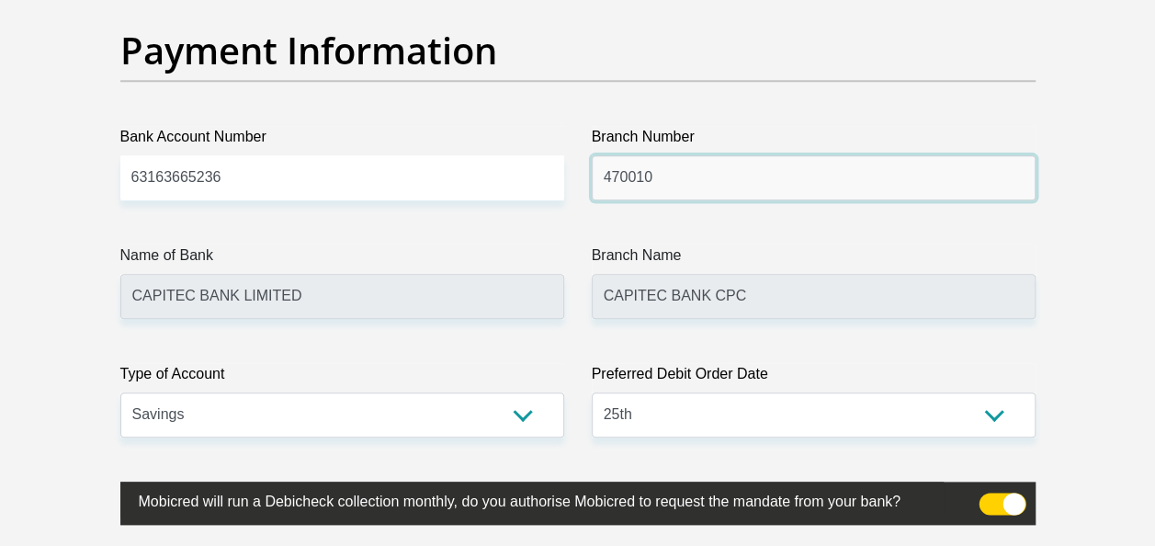
click at [676, 187] on input "470010" at bounding box center [814, 177] width 444 height 45
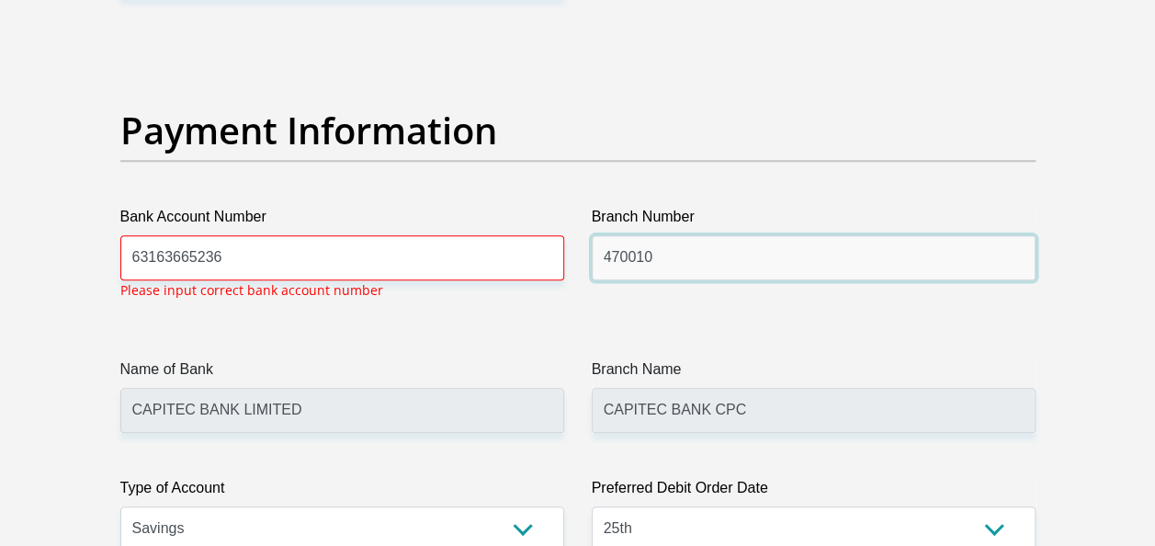
scroll to position [4232, 0]
click at [651, 253] on input "470010" at bounding box center [814, 258] width 444 height 45
type input "4"
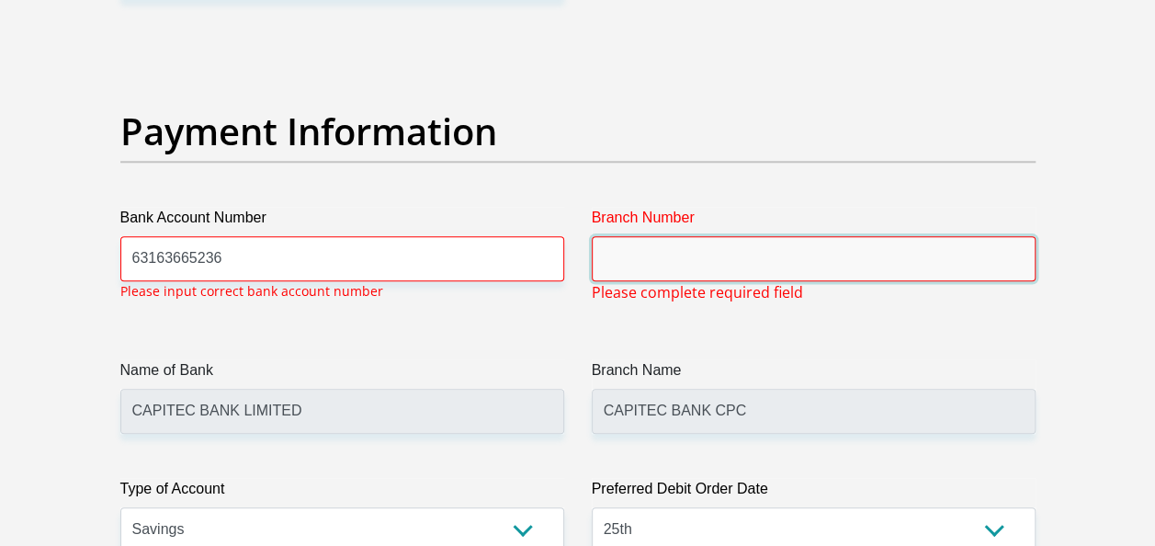
click at [651, 253] on input "Branch Number" at bounding box center [814, 258] width 444 height 45
type input "470010"
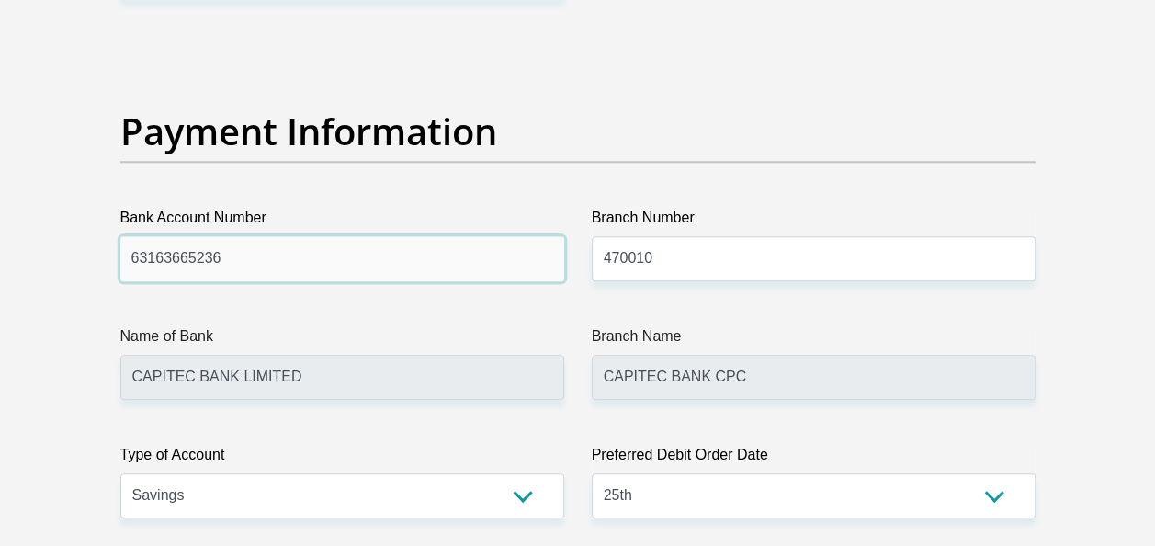
click at [342, 250] on input "63163665236" at bounding box center [342, 258] width 444 height 45
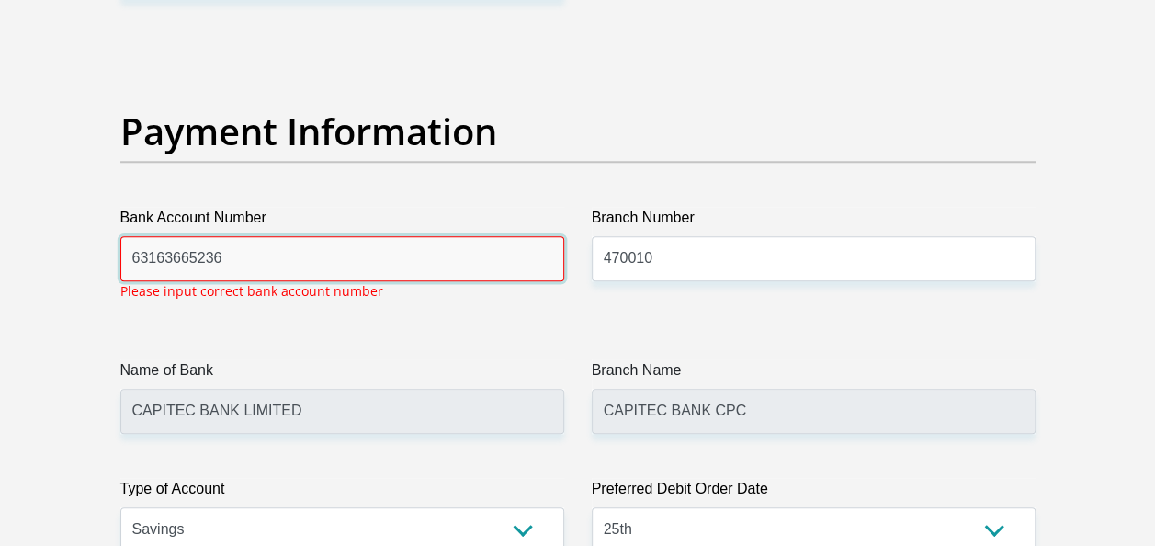
click at [342, 250] on input "63163665236" at bounding box center [342, 258] width 444 height 45
type input "1456523544"
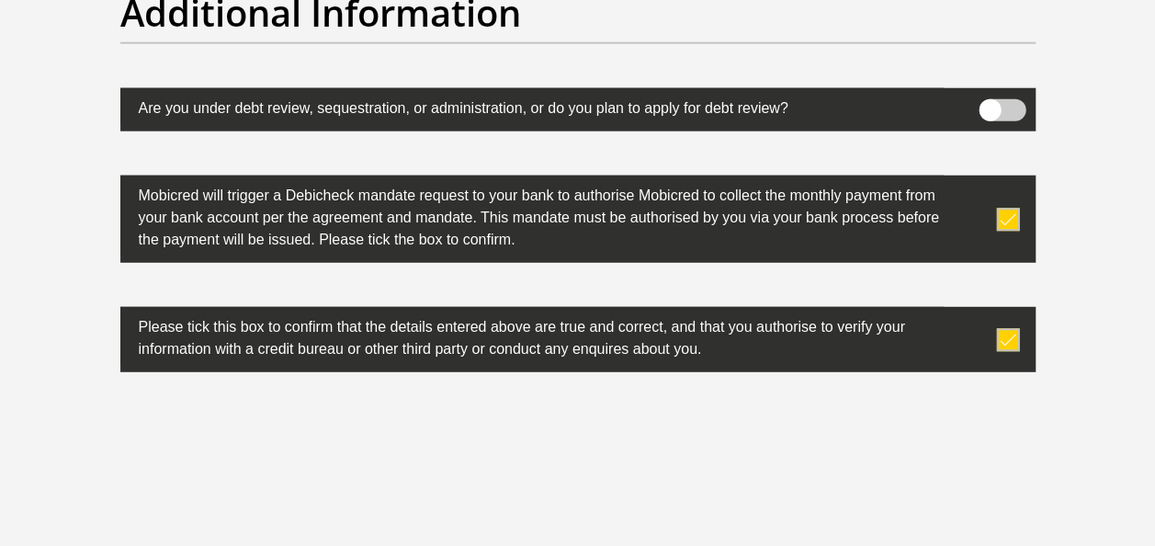
scroll to position [6109, 0]
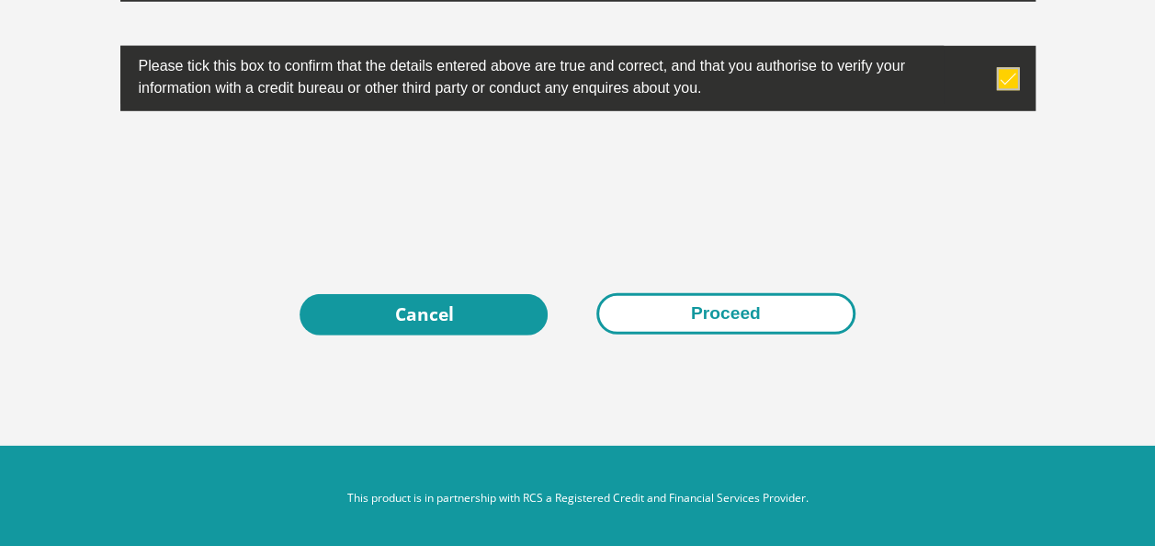
click at [714, 300] on button "Proceed" at bounding box center [725, 313] width 259 height 41
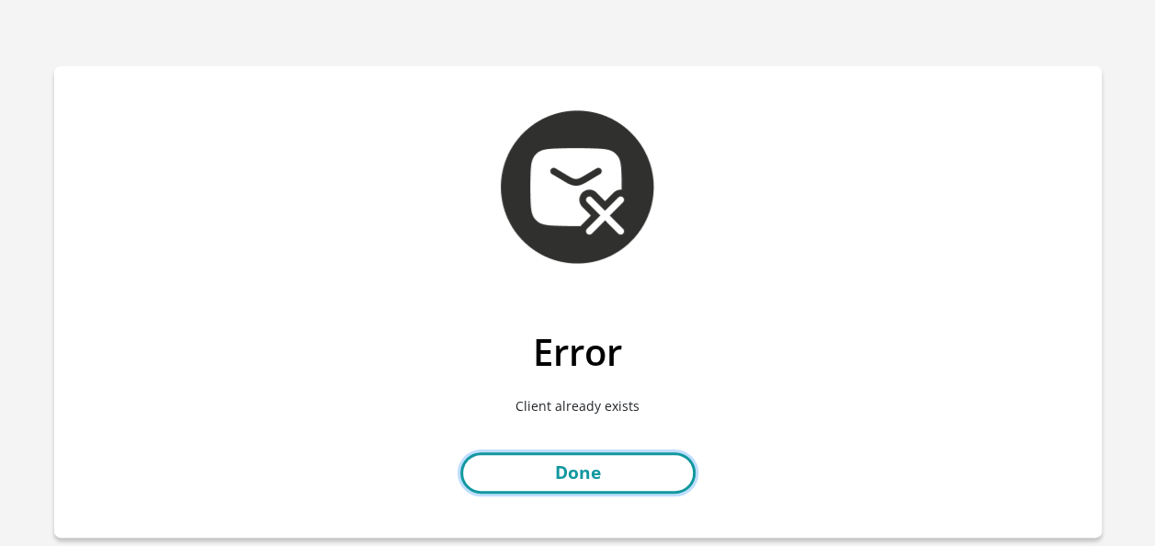
click at [578, 476] on link "Done" at bounding box center [577, 472] width 235 height 41
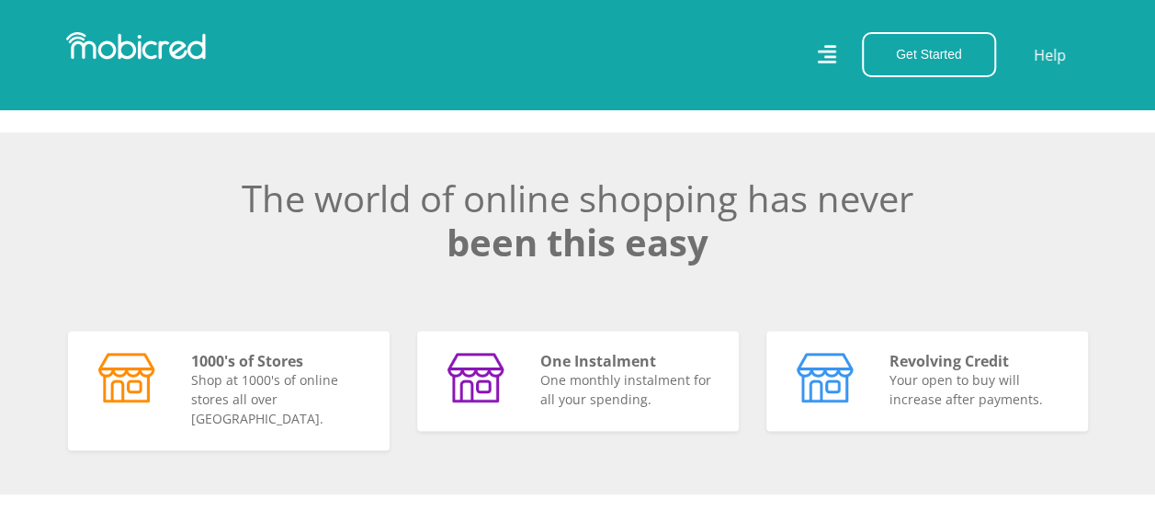
scroll to position [1090, 0]
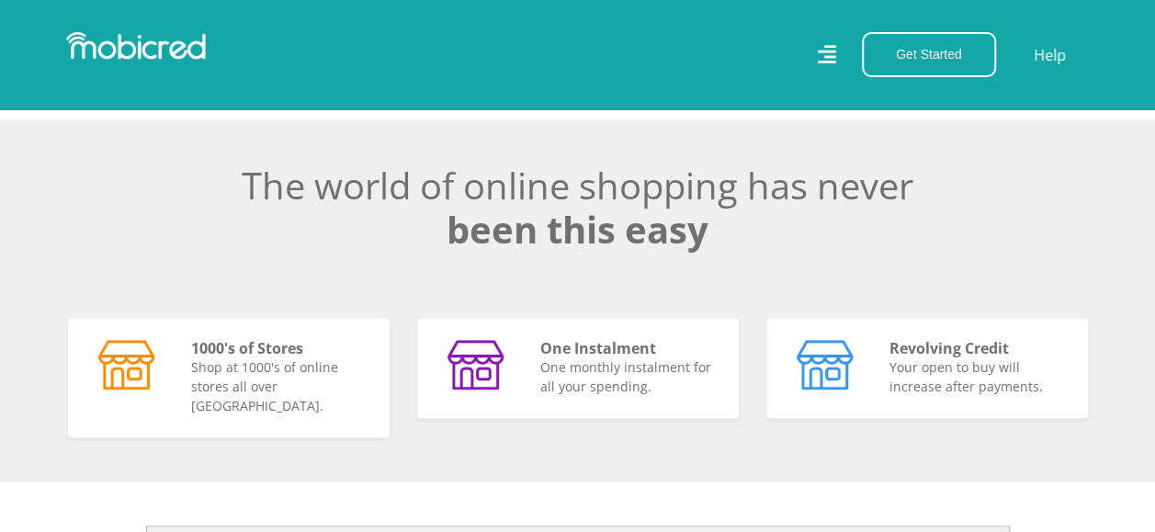
click at [821, 48] on icon at bounding box center [826, 54] width 19 height 28
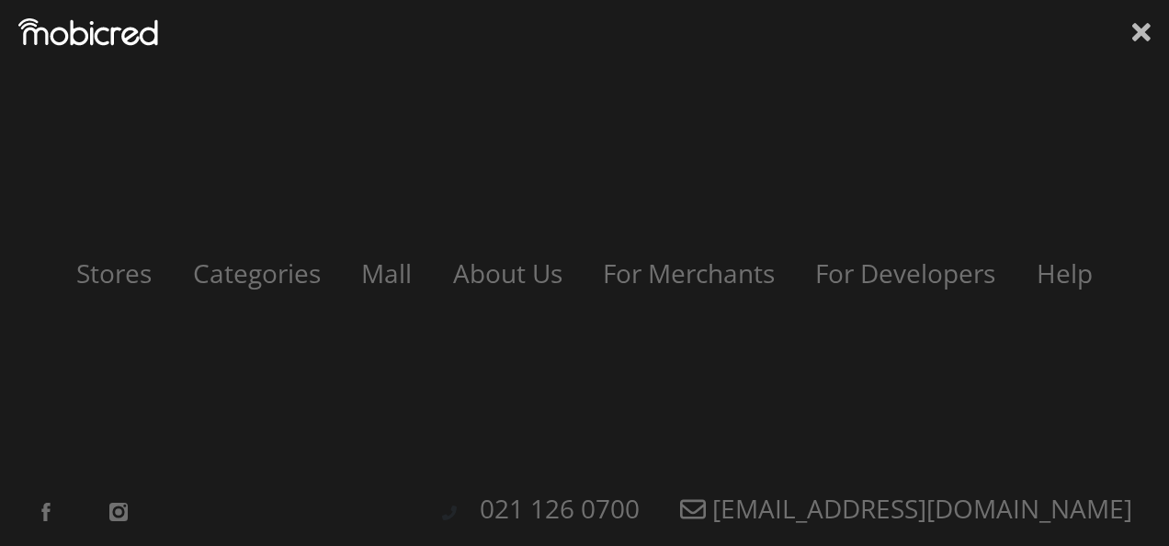
click at [1134, 28] on icon at bounding box center [1141, 32] width 18 height 18
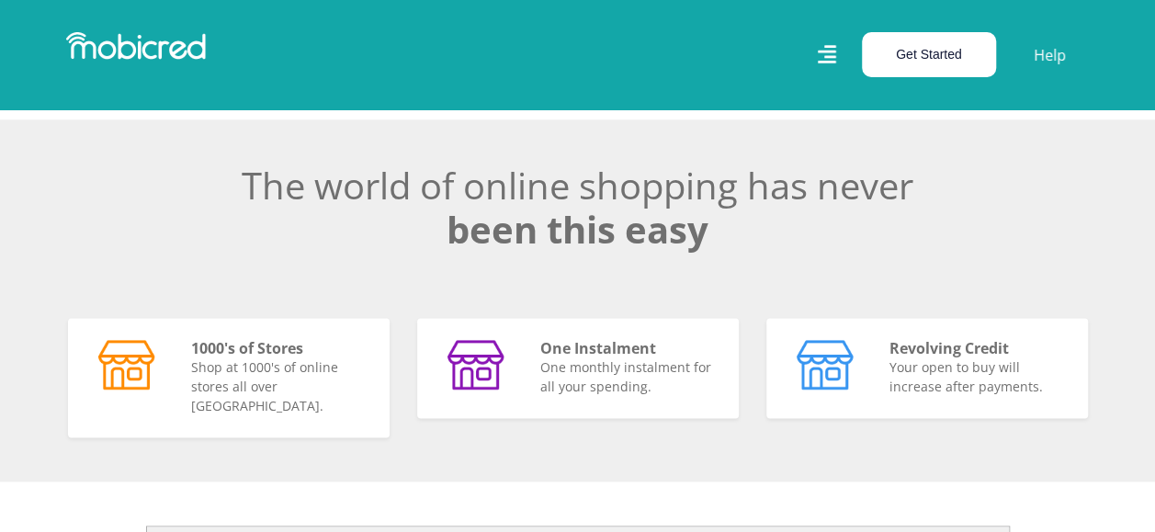
scroll to position [0, 33]
click at [957, 62] on button "Get Started" at bounding box center [929, 54] width 134 height 45
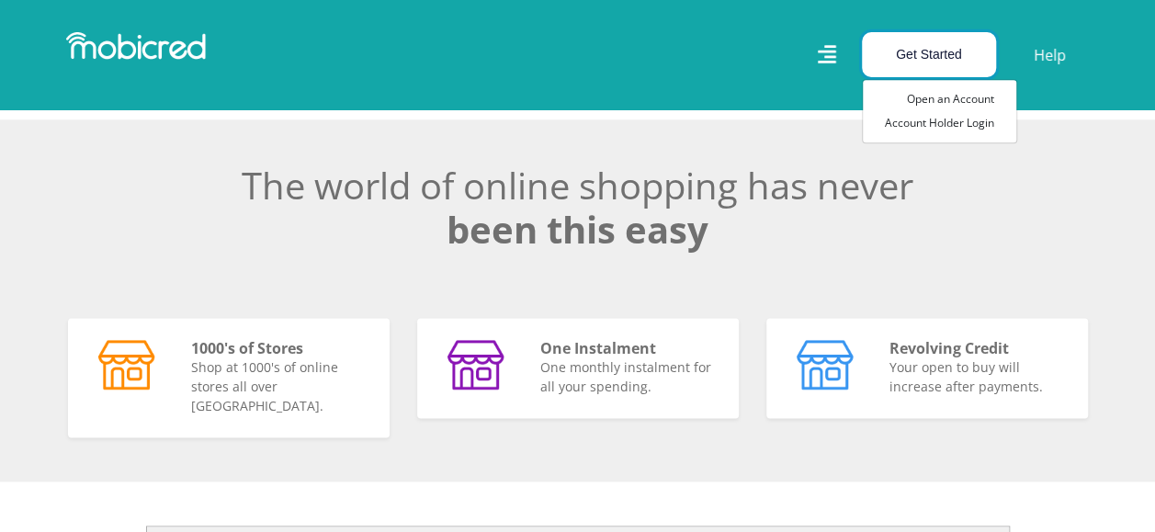
scroll to position [0, 0]
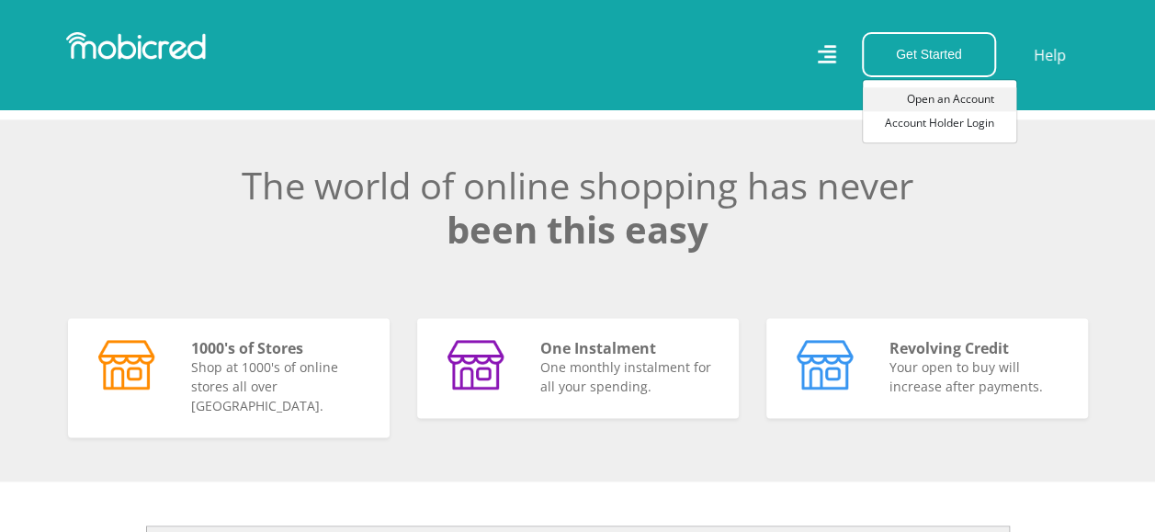
click at [957, 97] on link "Open an Account" at bounding box center [939, 99] width 153 height 24
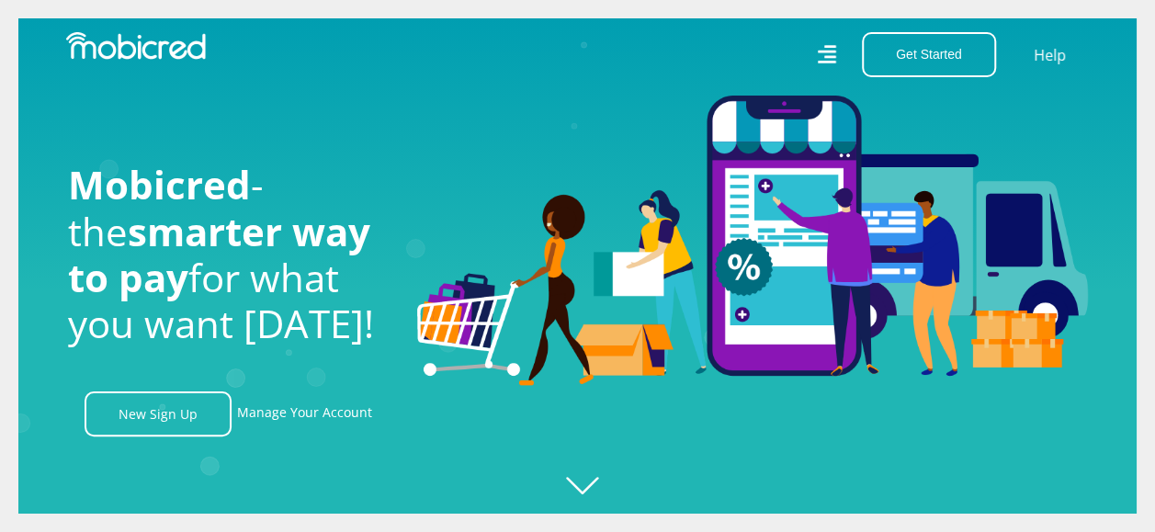
scroll to position [0, 4190]
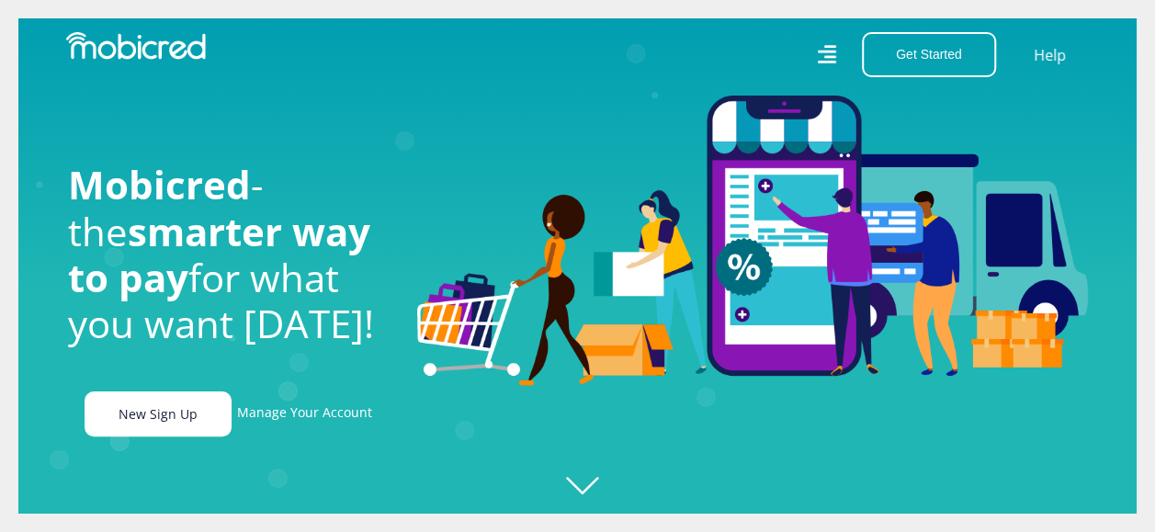
click at [106, 435] on link "New Sign Up" at bounding box center [158, 413] width 147 height 45
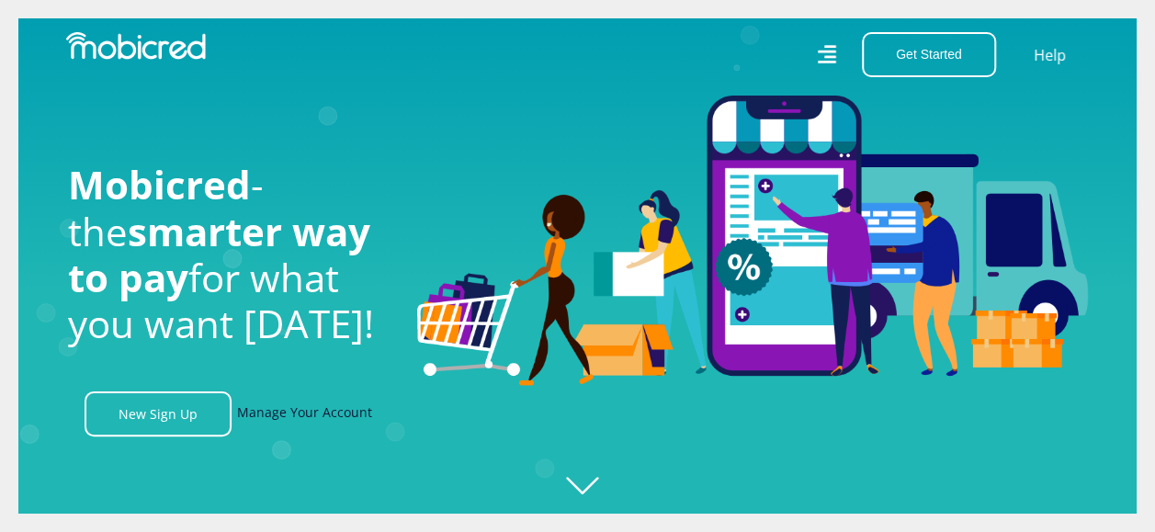
click at [301, 417] on link "Manage Your Account" at bounding box center [304, 413] width 135 height 45
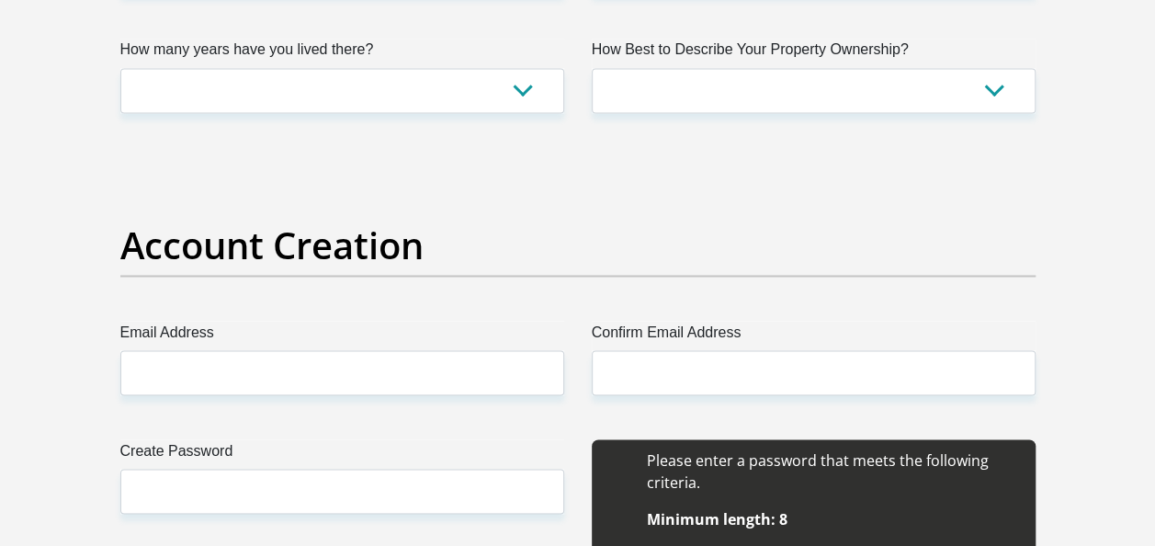
scroll to position [1908, 0]
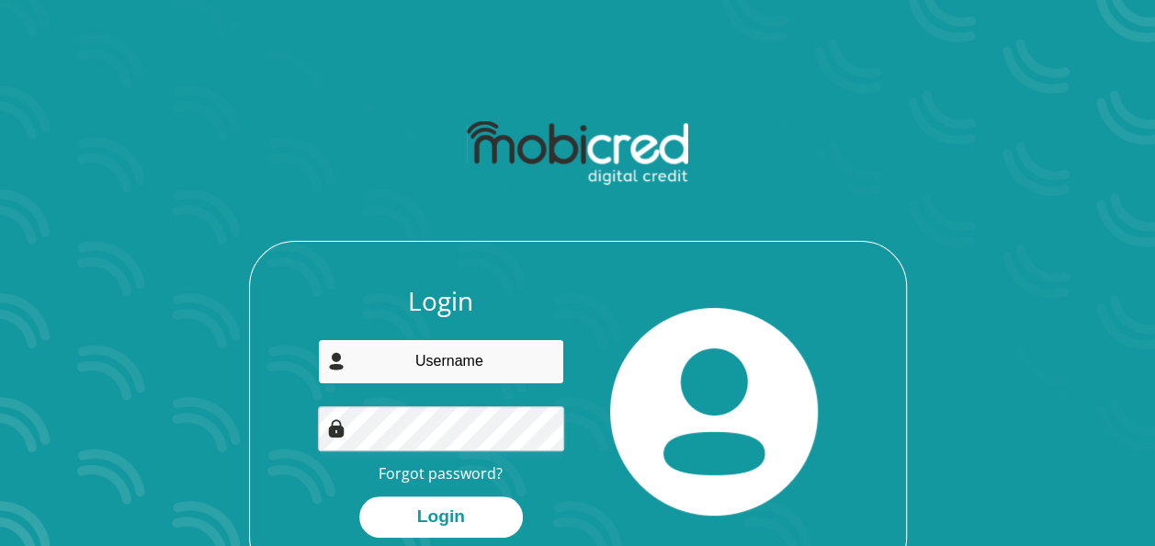
click at [448, 368] on input "email" at bounding box center [441, 361] width 246 height 45
type input "[EMAIL_ADDRESS][DOMAIN_NAME]"
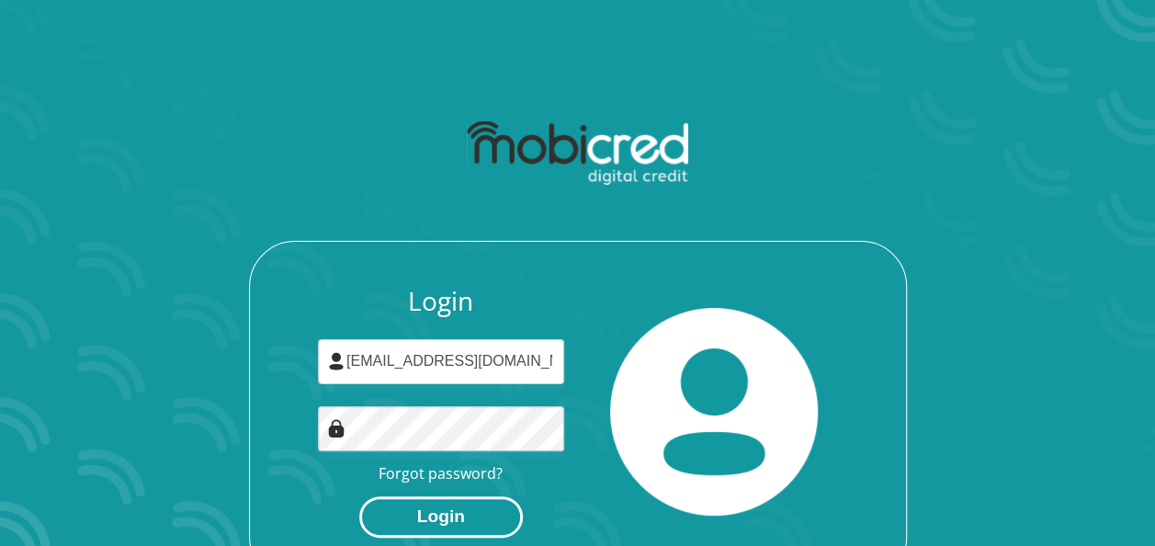
click at [432, 515] on button "Login" at bounding box center [441, 516] width 164 height 41
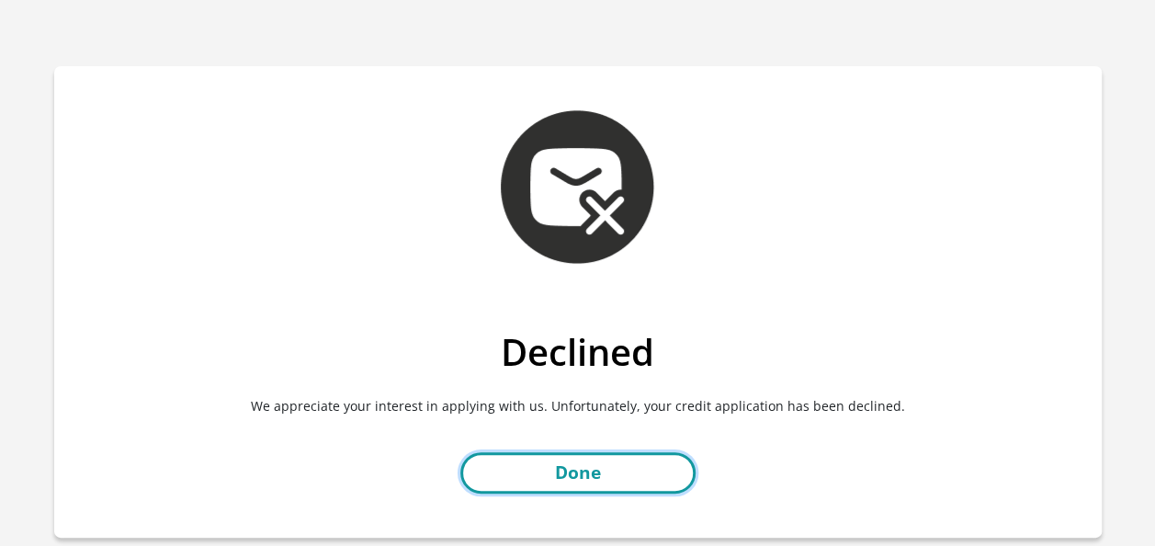
click at [610, 461] on link "Done" at bounding box center [577, 472] width 235 height 41
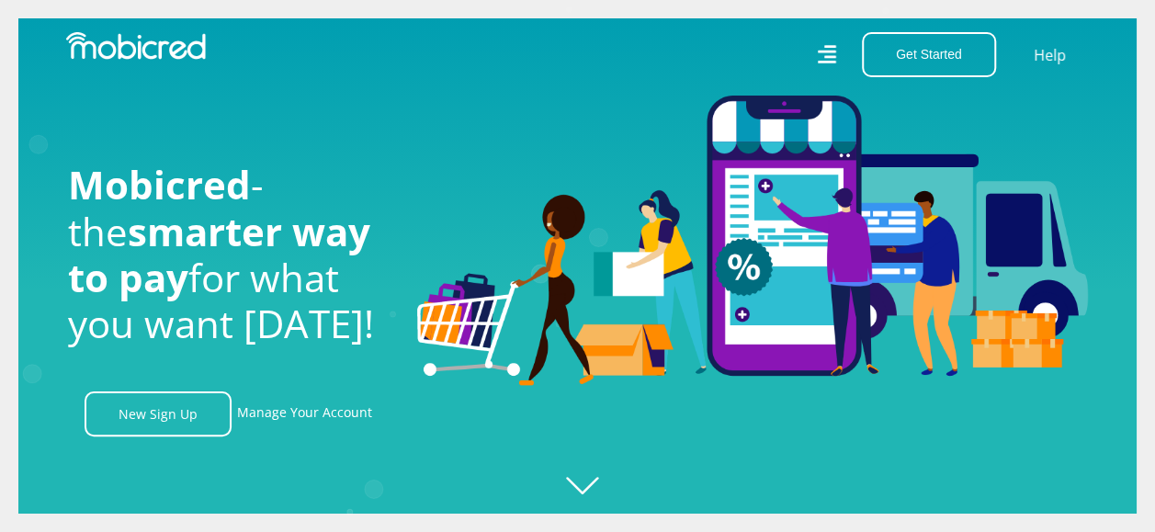
scroll to position [0, 1309]
